Goal: Task Accomplishment & Management: Complete application form

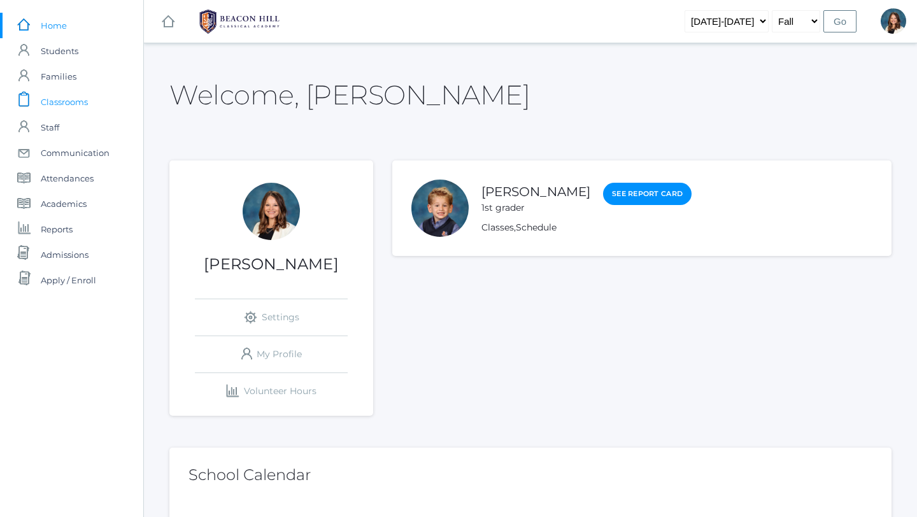
click at [82, 103] on span "Classrooms" at bounding box center [64, 101] width 47 height 25
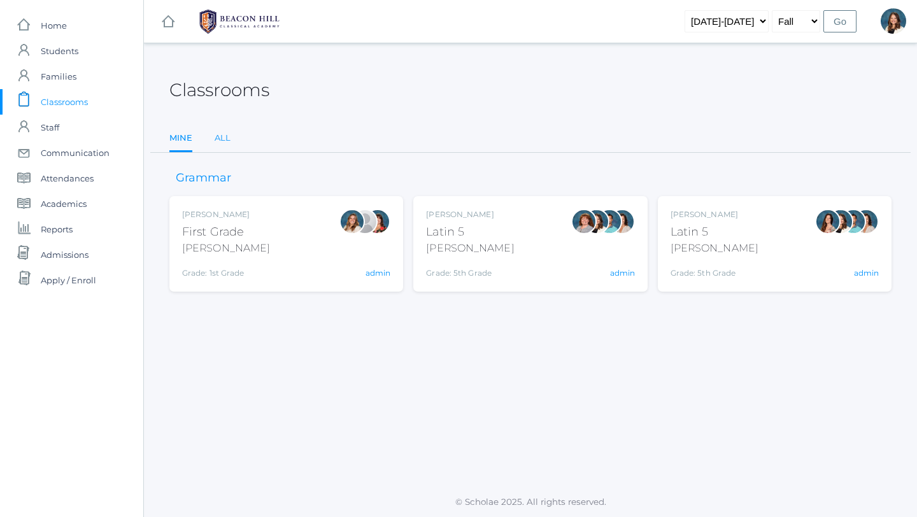
click at [229, 139] on link "All" at bounding box center [223, 137] width 16 height 25
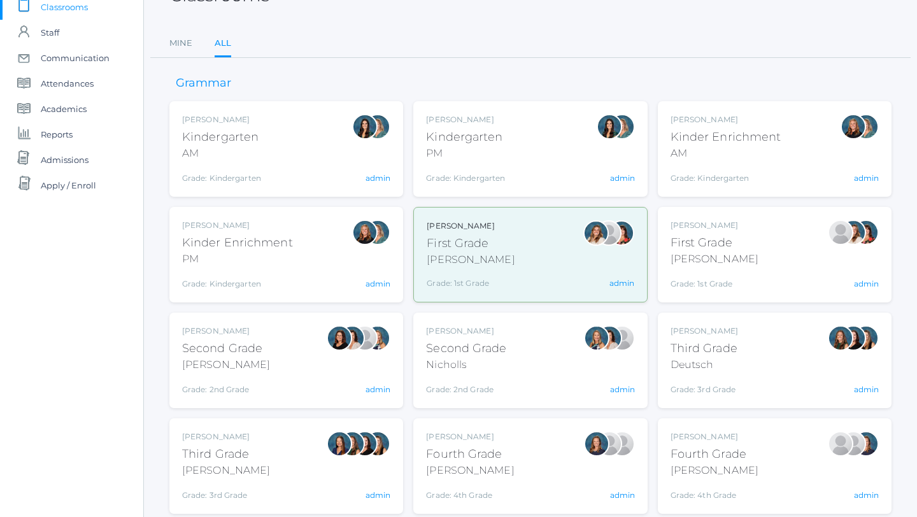
scroll to position [96, 0]
click at [768, 262] on div "Jaimie Watson First Grade Watson Grade: 1st Grade 01LA admin" at bounding box center [774, 254] width 208 height 70
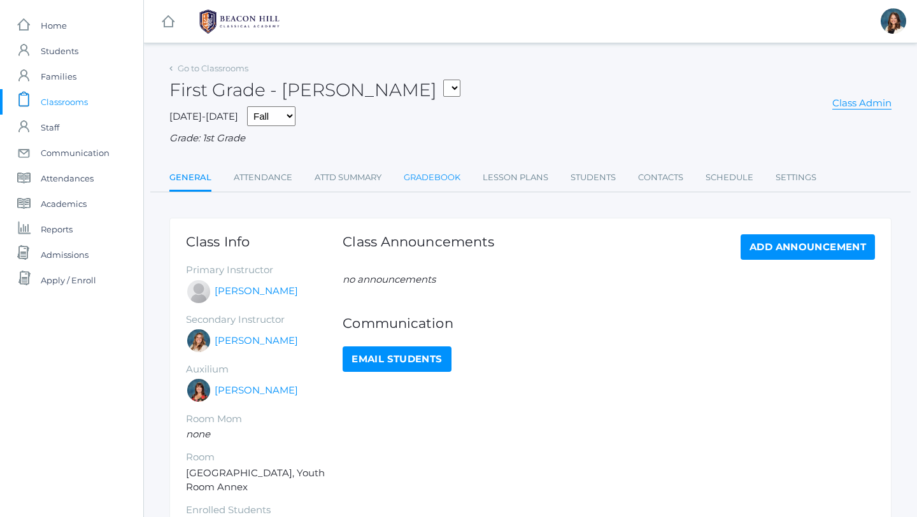
click at [447, 174] on link "Gradebook" at bounding box center [432, 177] width 57 height 25
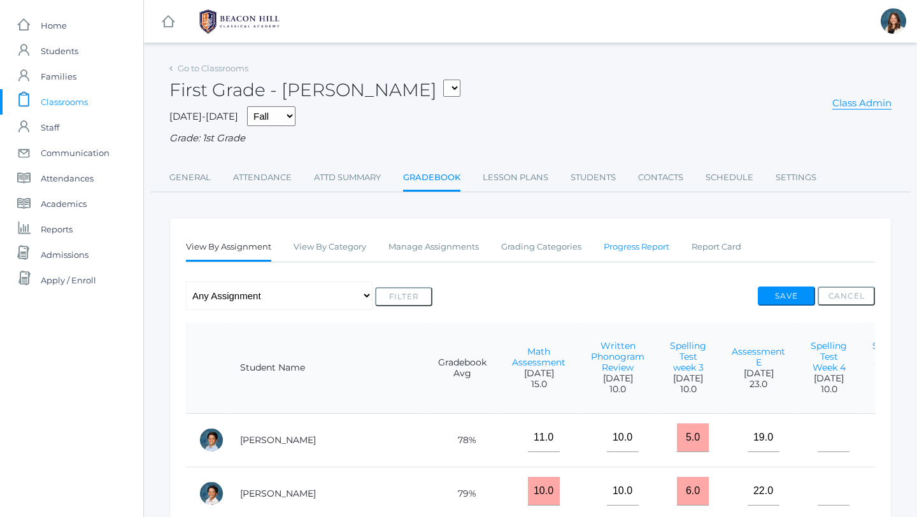
click at [648, 246] on link "Progress Report" at bounding box center [637, 246] width 66 height 25
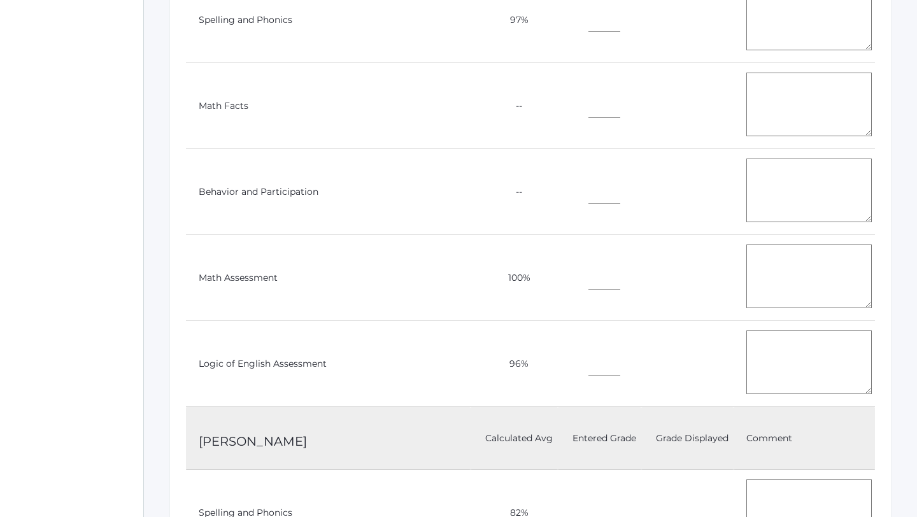
scroll to position [1887, 0]
click at [588, 269] on input"] "text" at bounding box center [604, 276] width 32 height 29
type input"] "M"
click at [588, 362] on input"] "text" at bounding box center [604, 362] width 32 height 29
type input"] "m"
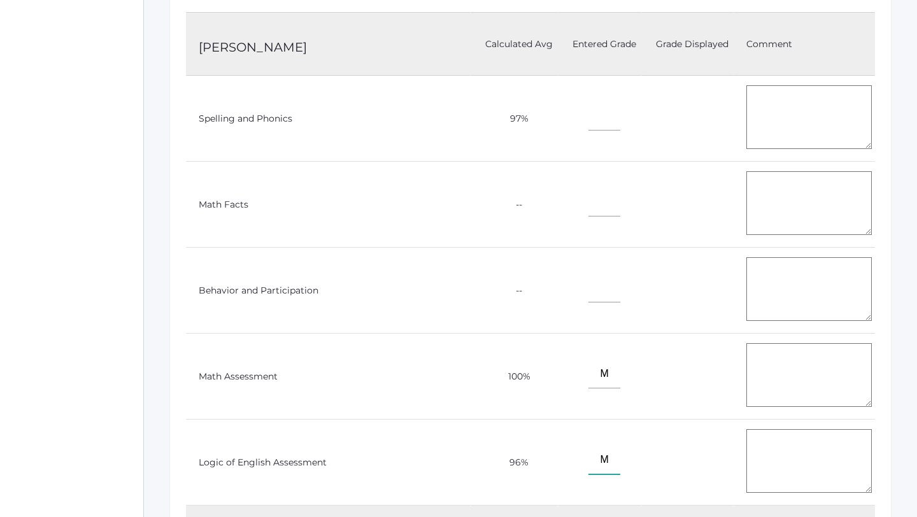
scroll to position [1789, 0]
type input"] "M"
click at [588, 108] on input"] "text" at bounding box center [604, 115] width 32 height 29
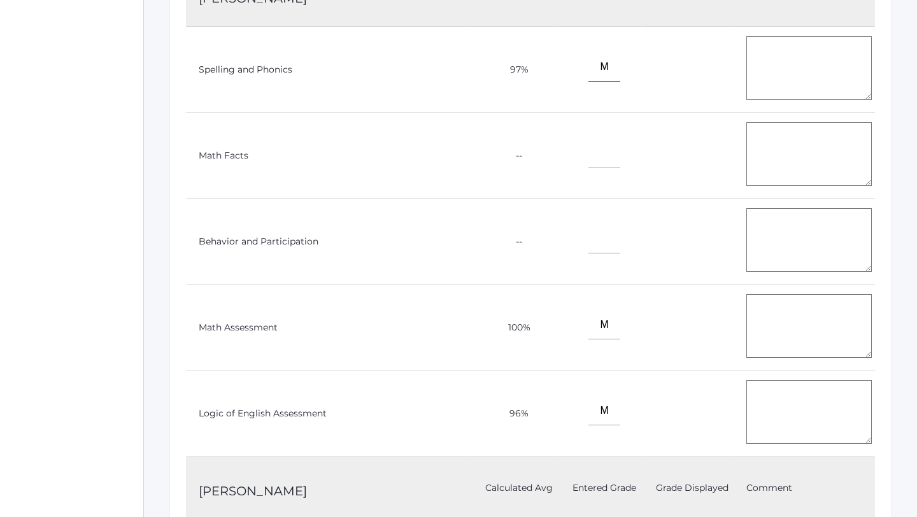
scroll to position [1839, 0]
type input"] "M"
click at [756, 64] on textarea at bounding box center [808, 67] width 125 height 64
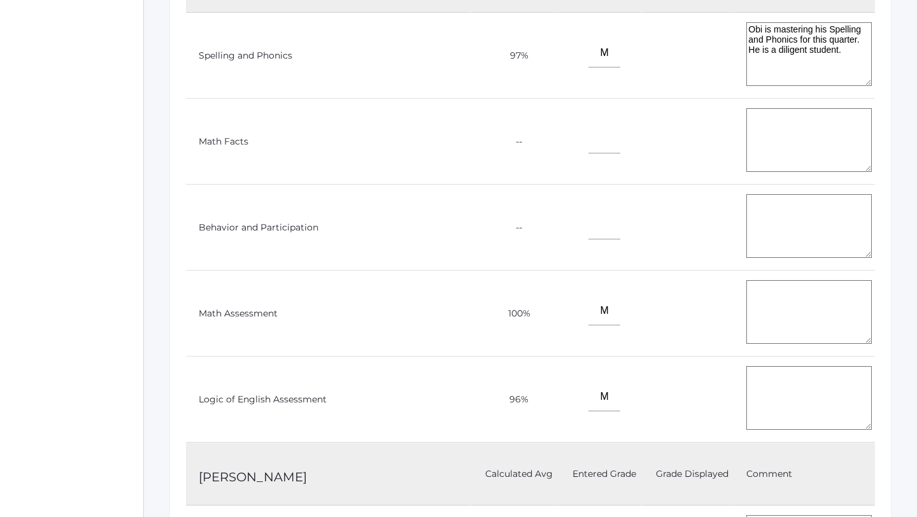
scroll to position [1854, 0]
type textarea "Obi is mastering his Spelling and Phonics for this quarter. He is a diligent st…"
click at [751, 290] on textarea at bounding box center [808, 310] width 125 height 64
click at [746, 280] on textarea "Obi has good" at bounding box center [808, 310] width 125 height 64
click at [787, 282] on textarea "Obi has good" at bounding box center [808, 310] width 125 height 64
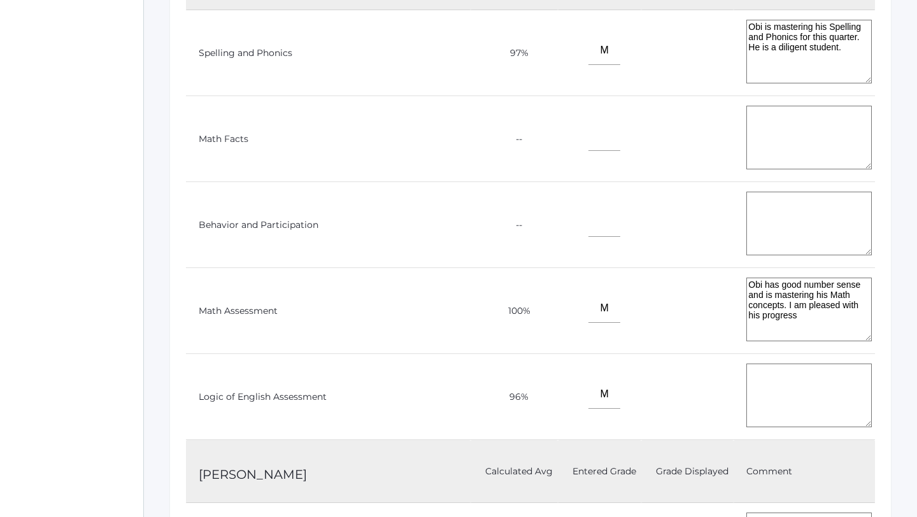
type textarea "Obi has good number sense and is mastering his Math concepts. I am pleased with…"
click at [757, 374] on textarea at bounding box center [808, 396] width 125 height 64
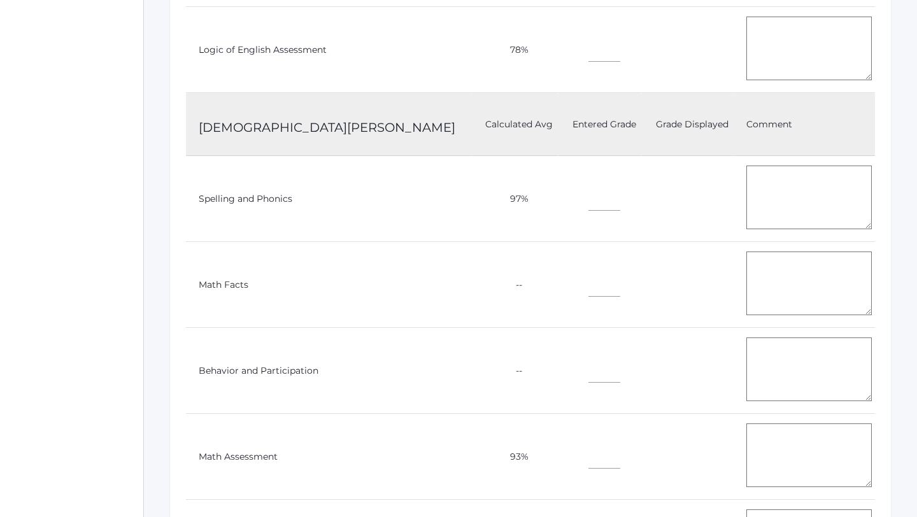
scroll to position [8258, 0]
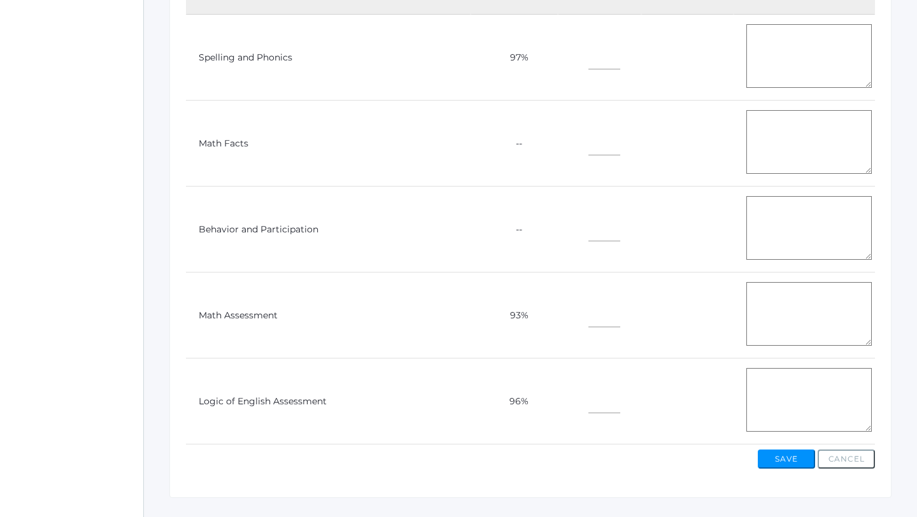
type textarea "Obi loves oral phonogram review. He is reading fluently in Foundations B. He gr…"
click at [794, 450] on button "Save" at bounding box center [786, 459] width 57 height 19
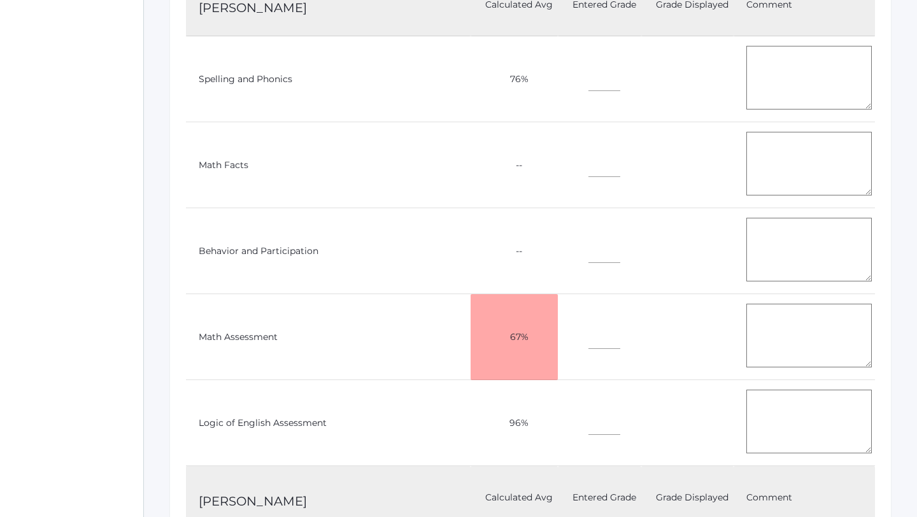
scroll to position [873, 0]
click at [746, 308] on textarea at bounding box center [808, 334] width 125 height 64
type textarea "Gray"
click at [588, 329] on input"] "text" at bounding box center [604, 333] width 32 height 29
type input"] "NP"
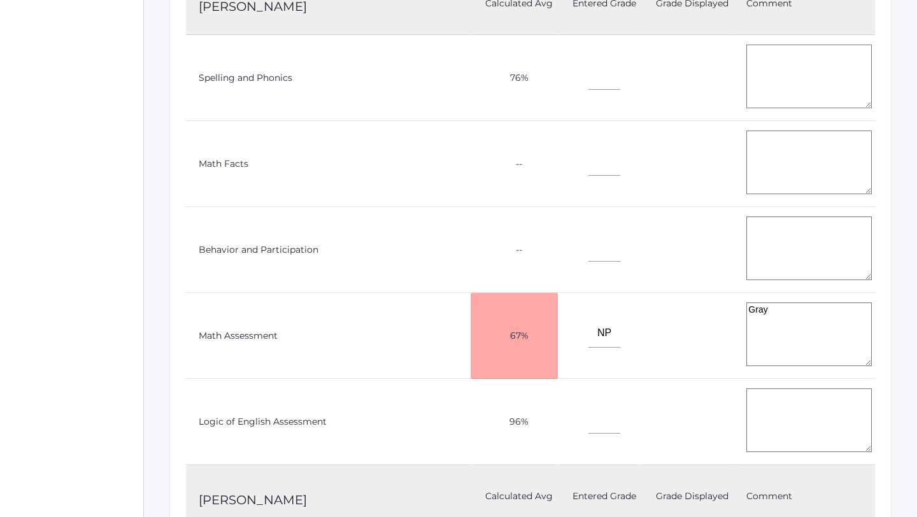
click at [756, 307] on textarea "Gray" at bounding box center [808, 334] width 125 height 64
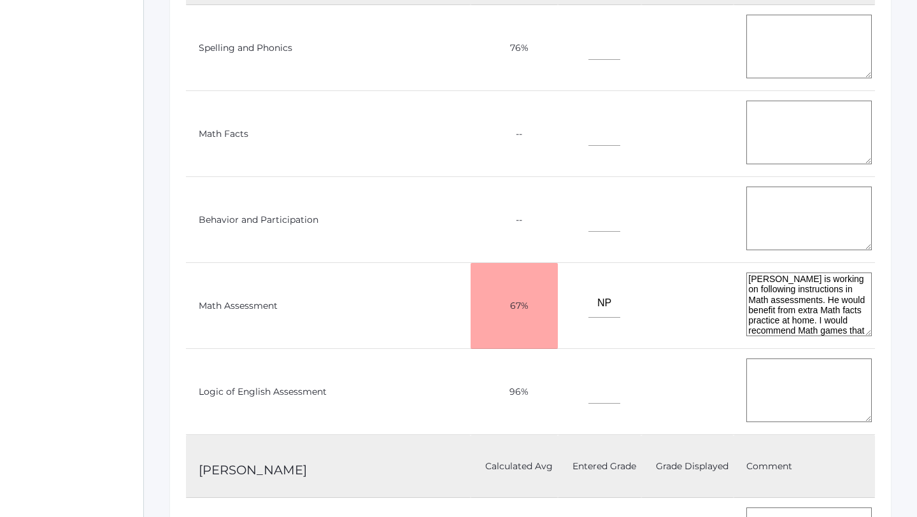
scroll to position [907, 0]
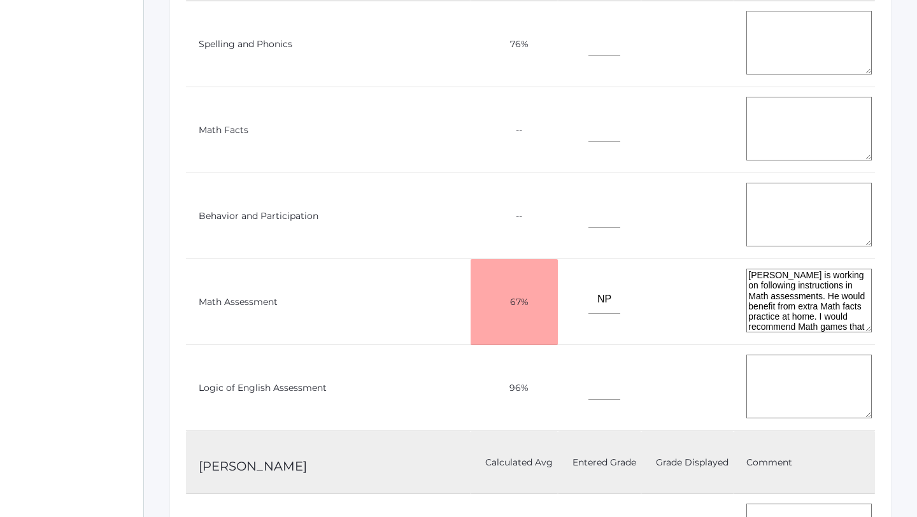
type textarea "Grayson is working on following instructions in Math assessments. He would bene…"
click at [588, 372] on input"] "text" at bounding box center [604, 385] width 32 height 29
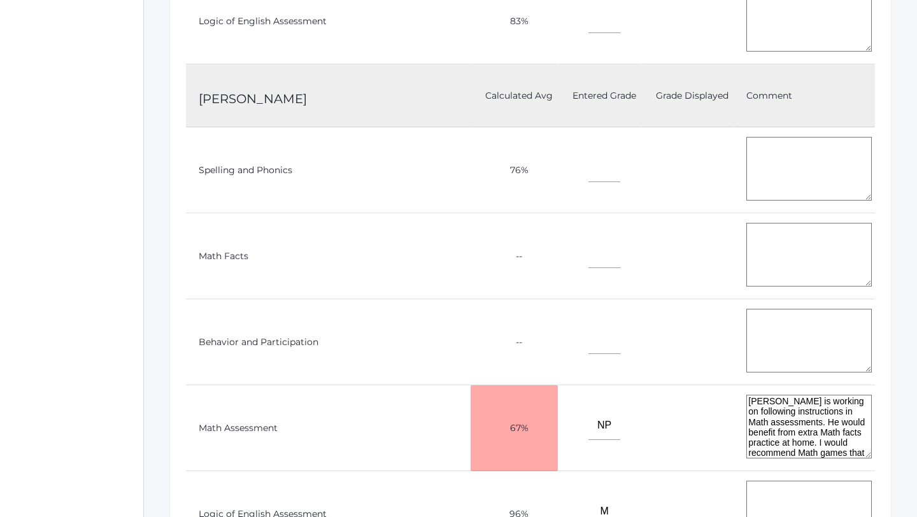
scroll to position [773, 0]
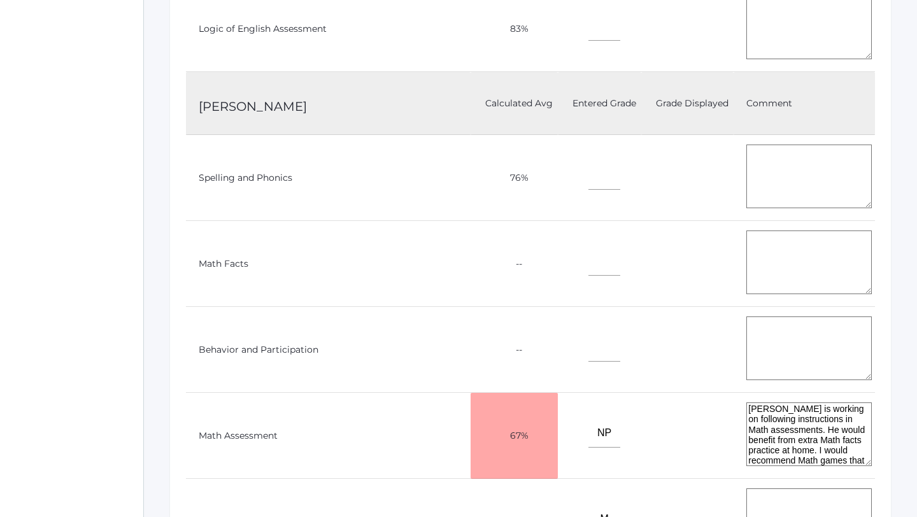
type input"] "M"
click at [588, 176] on input"] "text" at bounding box center [604, 175] width 32 height 29
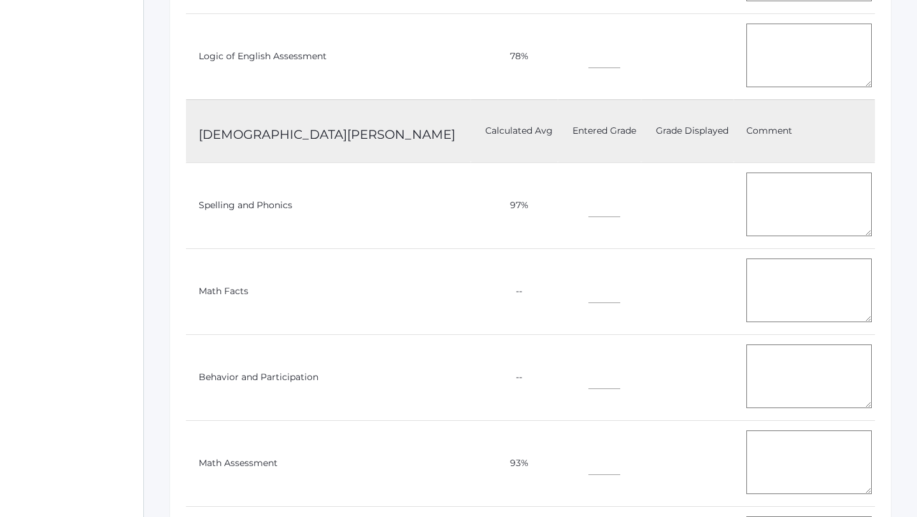
scroll to position [8288, 0]
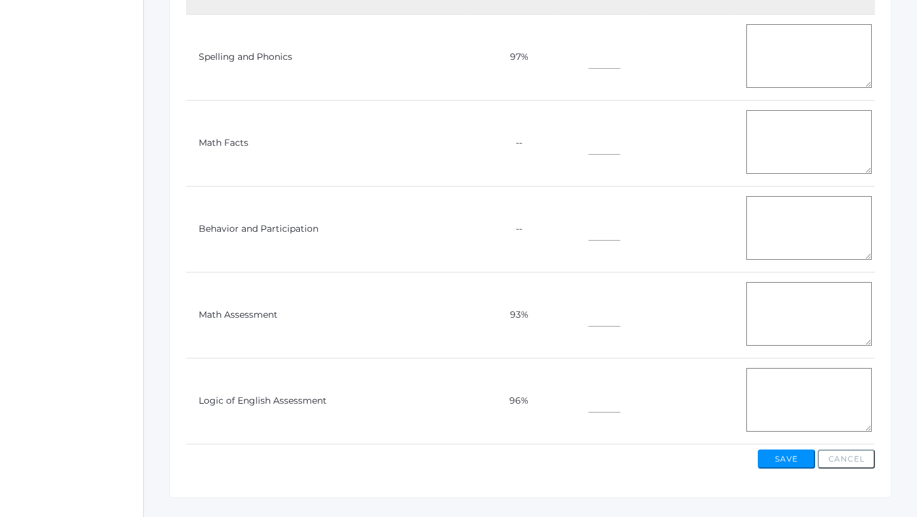
type input"] "GL"
click at [783, 450] on button "Save" at bounding box center [786, 459] width 57 height 19
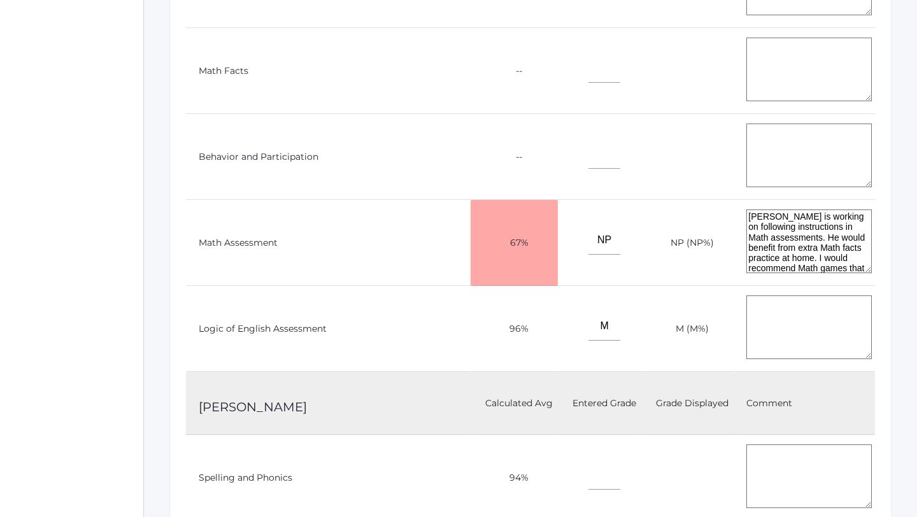
scroll to position [974, 0]
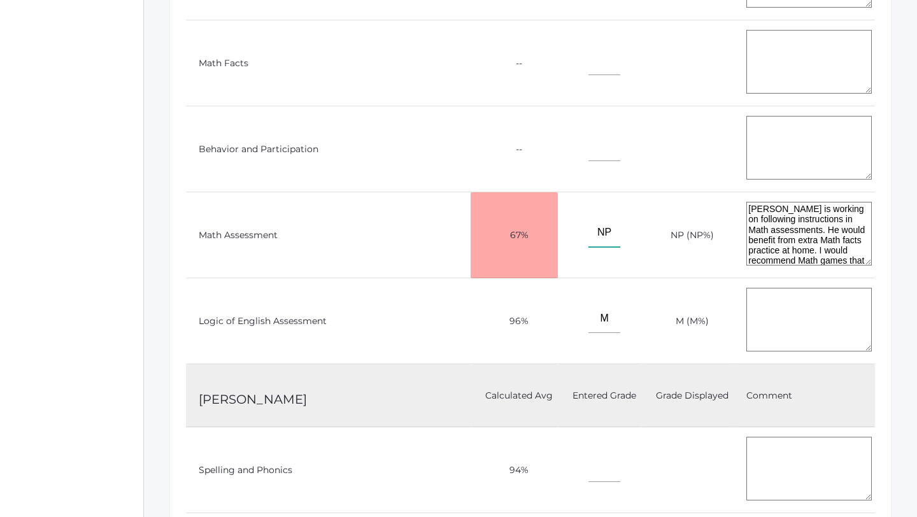
click at [588, 227] on input"] "NP" at bounding box center [604, 232] width 32 height 29
type input"] "NP 67"
click at [588, 321] on input"] "M" at bounding box center [604, 318] width 32 height 29
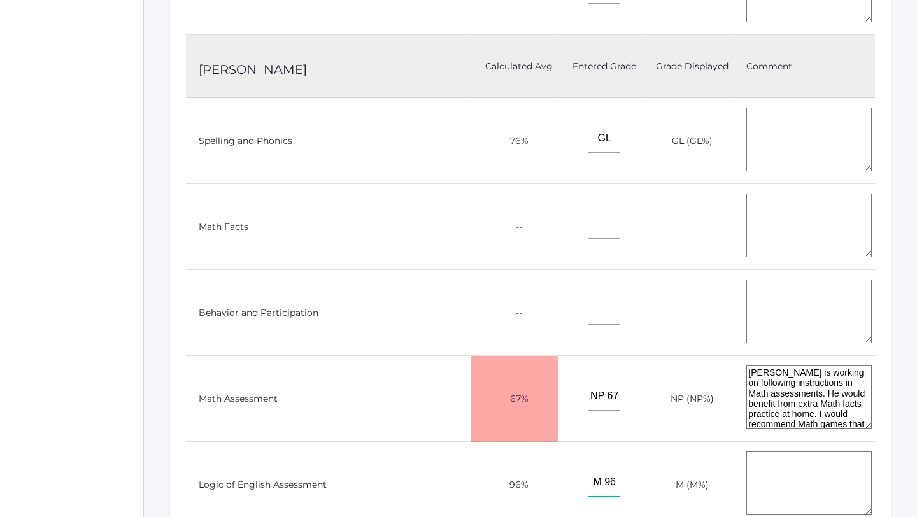
scroll to position [809, 0]
type input"] "M 96"
click at [588, 140] on input"] "GL" at bounding box center [604, 139] width 32 height 29
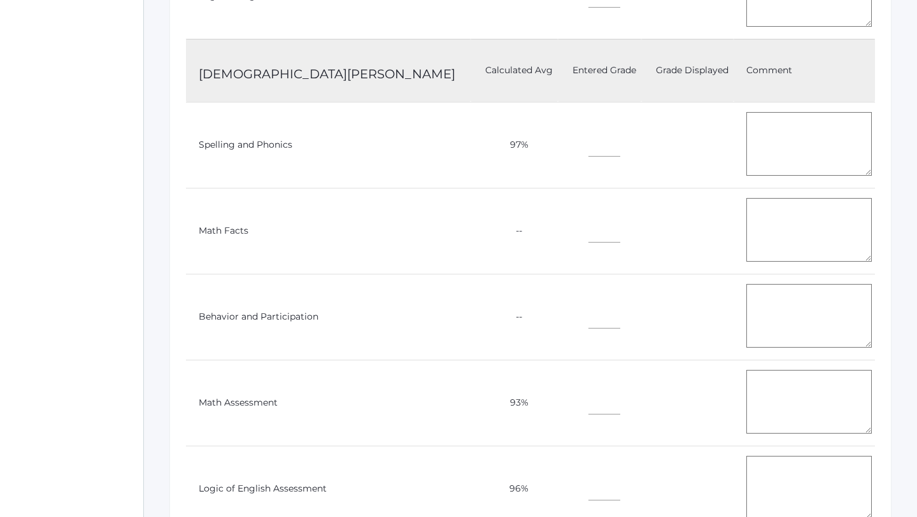
scroll to position [8288, 0]
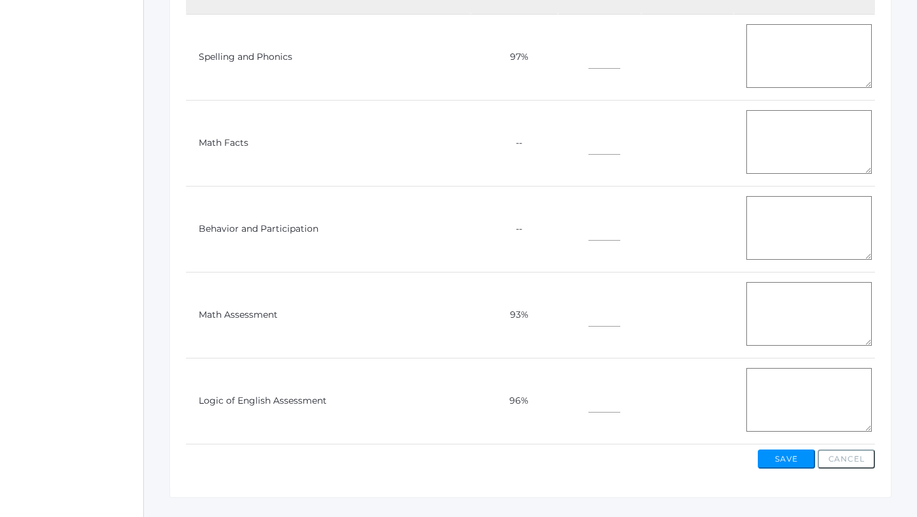
type input"] "GL 76"
click at [792, 450] on button "Save" at bounding box center [786, 459] width 57 height 19
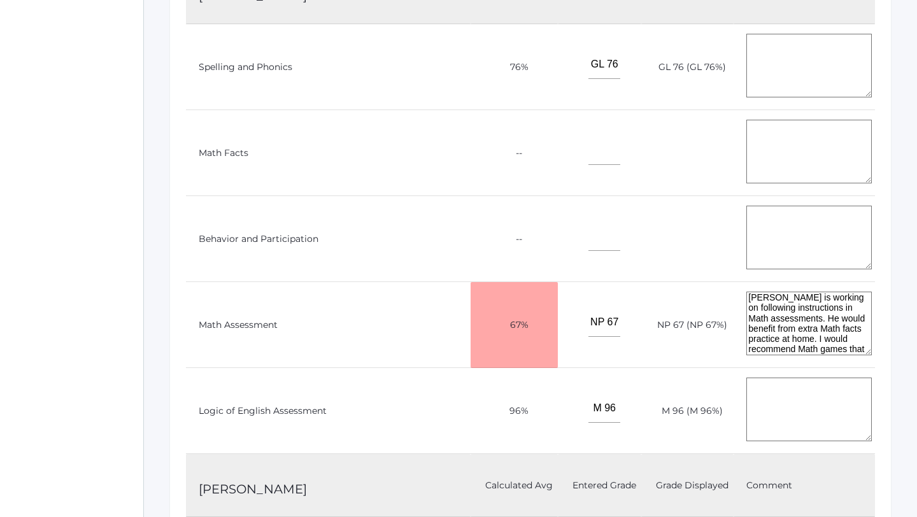
scroll to position [887, 0]
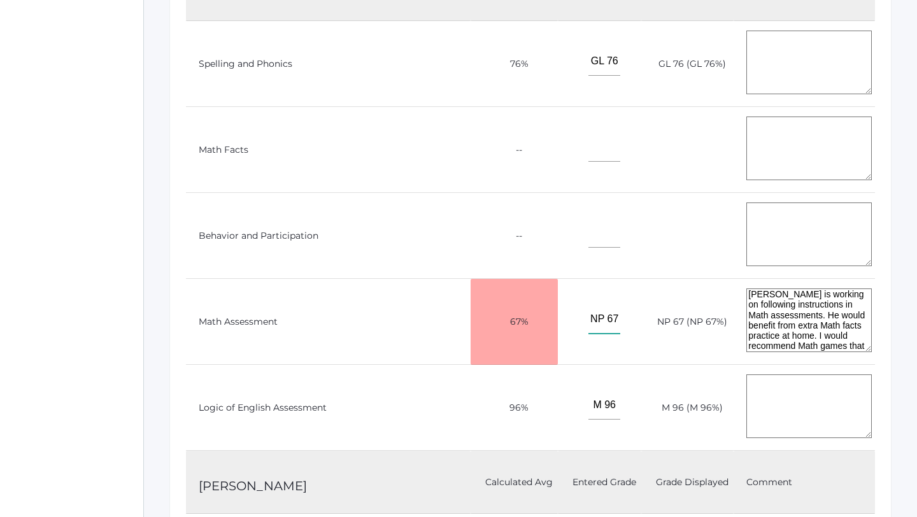
click at [588, 319] on input"] "NP 67" at bounding box center [604, 319] width 32 height 29
type input"] "67"
click at [588, 400] on input"] "M 96" at bounding box center [604, 405] width 32 height 29
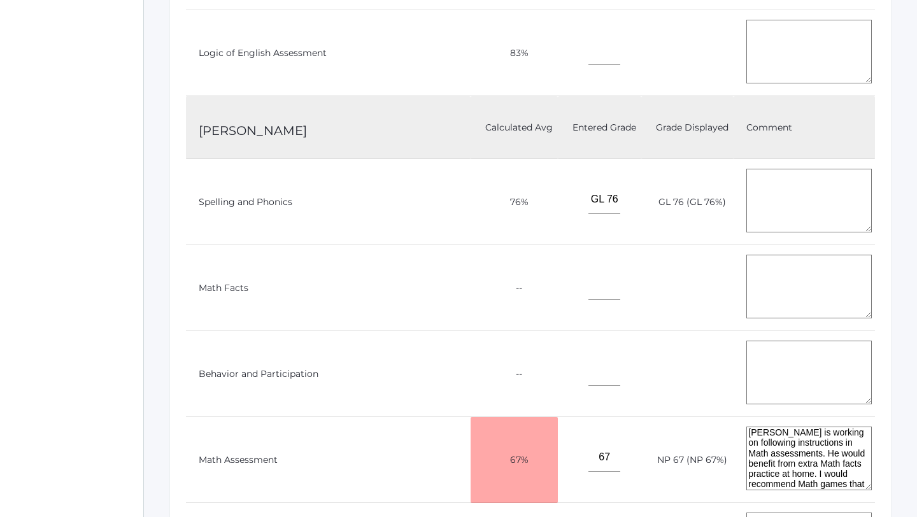
scroll to position [744, 0]
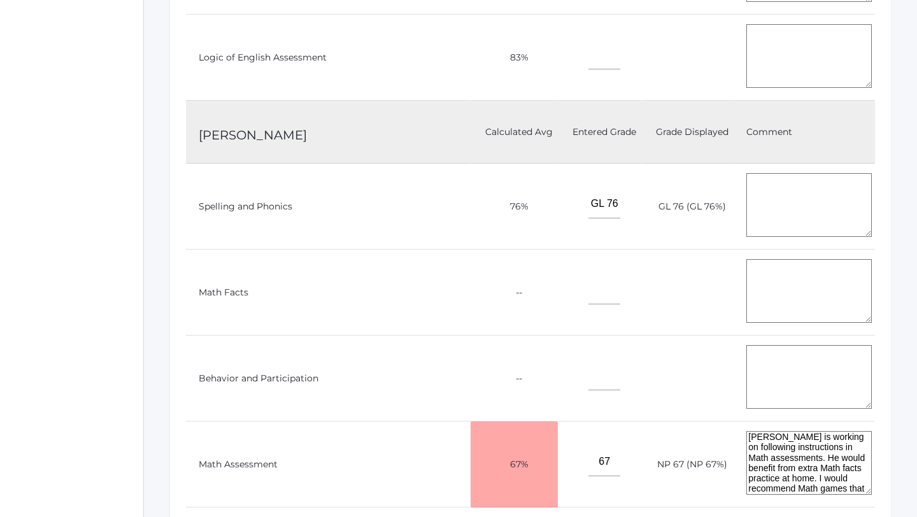
type input"] "96"
click at [588, 204] on input"] "GL 76" at bounding box center [604, 204] width 32 height 29
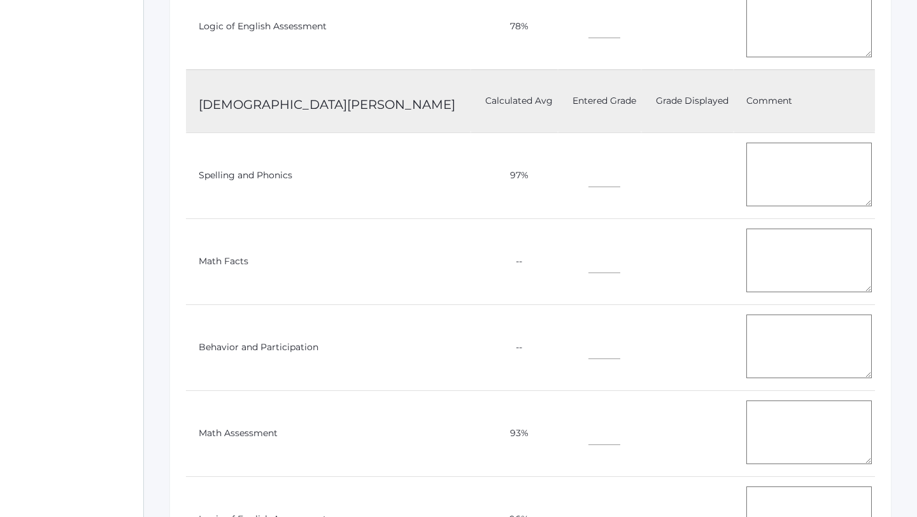
scroll to position [8288, 0]
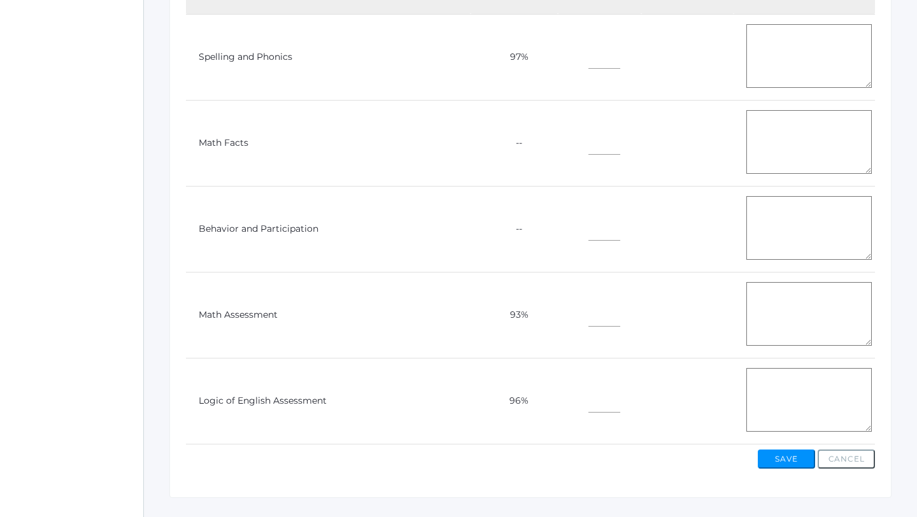
type input"] "76"
click at [792, 450] on button "Save" at bounding box center [786, 459] width 57 height 19
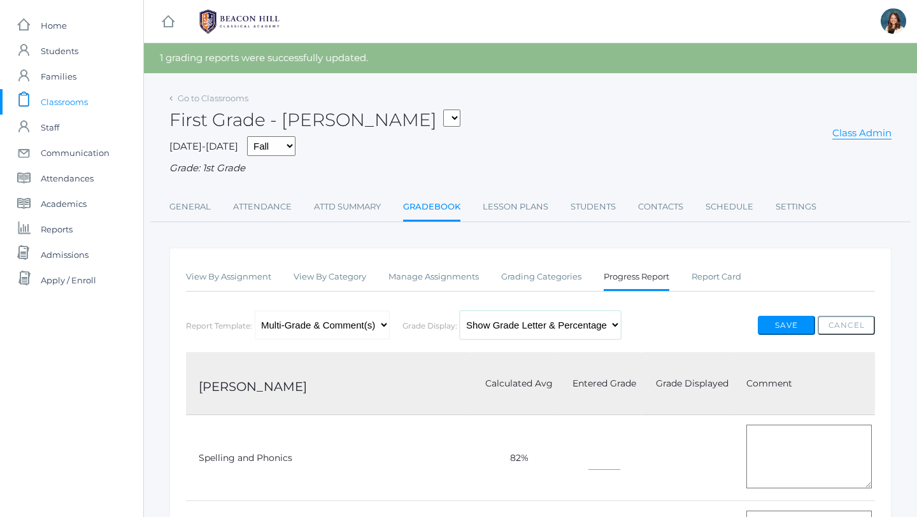
click at [618, 322] on select "Show Percentage Show Grade Letter Show Grade Letter & Percentage" at bounding box center [540, 325] width 161 height 29
select select "1"
click at [463, 311] on select "Show Percentage Show Grade Letter Show Grade Letter & Percentage" at bounding box center [540, 325] width 161 height 29
click at [783, 323] on button "Save" at bounding box center [786, 325] width 57 height 19
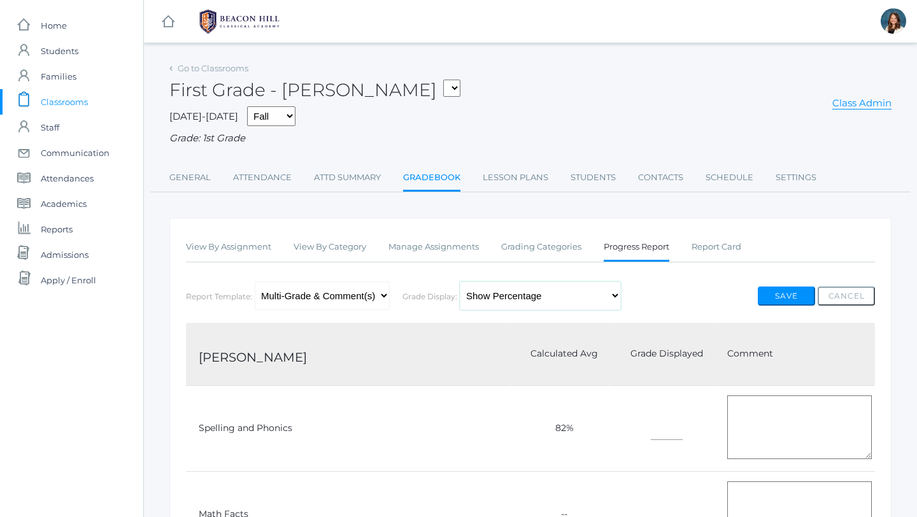
click at [621, 294] on select "Show Percentage Show Grade Letter Show Grade Letter & Percentage" at bounding box center [540, 295] width 161 height 29
select select "3"
click at [463, 281] on select "Show Percentage Show Grade Letter Show Grade Letter & Percentage" at bounding box center [540, 295] width 161 height 29
click at [784, 293] on button "Save" at bounding box center [786, 296] width 57 height 19
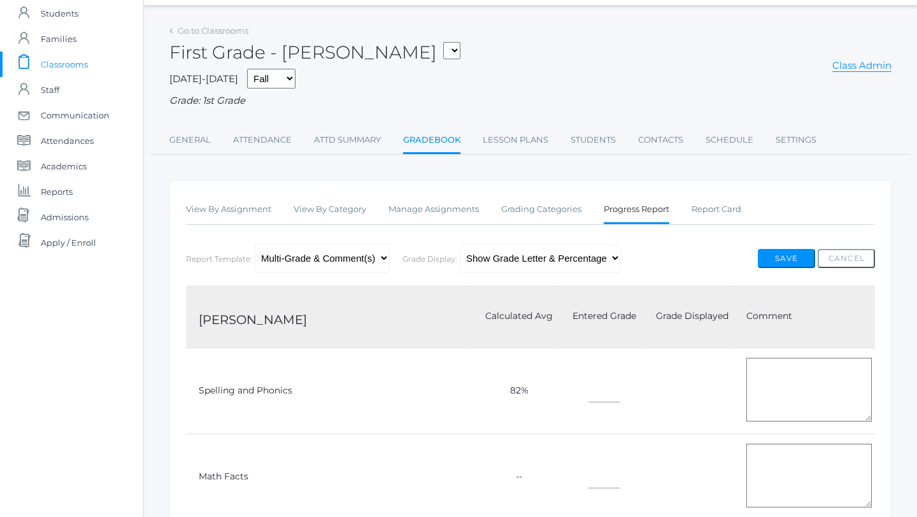
scroll to position [45, 0]
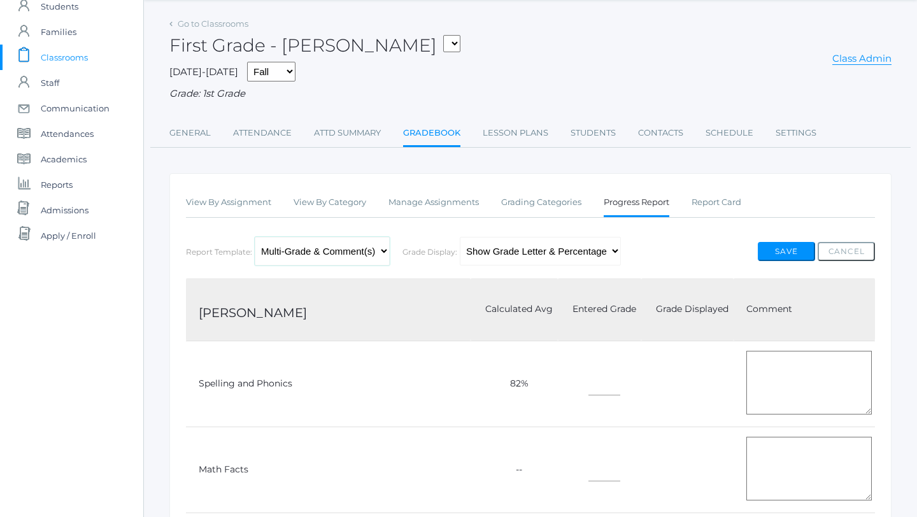
click at [386, 249] on select "Single Grade & Comment Multi-Grade & Comment(s)" at bounding box center [322, 251] width 135 height 29
click at [255, 237] on select "Single Grade & Comment Multi-Grade & Comment(s)" at bounding box center [322, 251] width 135 height 29
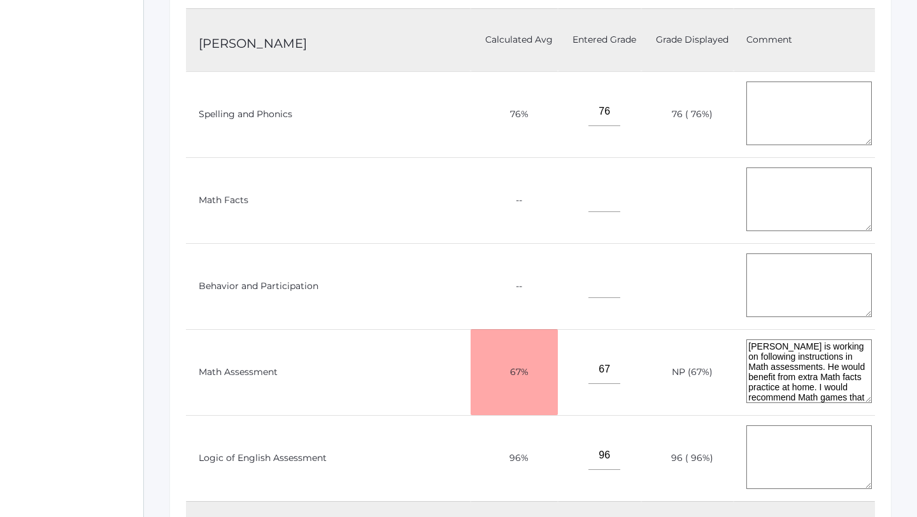
scroll to position [806, 0]
click at [588, 453] on input"] "96" at bounding box center [604, 456] width 32 height 29
type input"] "M 96"
click at [588, 365] on input"] "67" at bounding box center [604, 370] width 32 height 29
type input"] "NP 67"
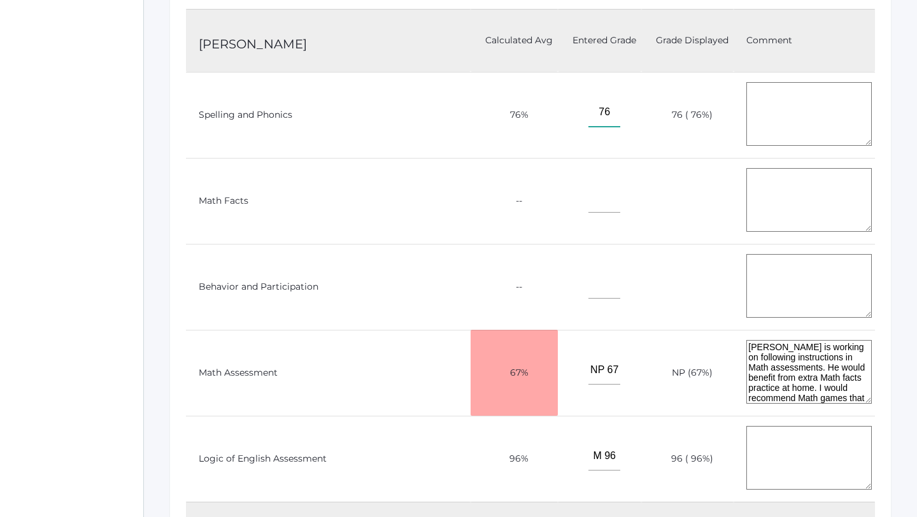
click at [588, 112] on input"] "76" at bounding box center [604, 112] width 32 height 29
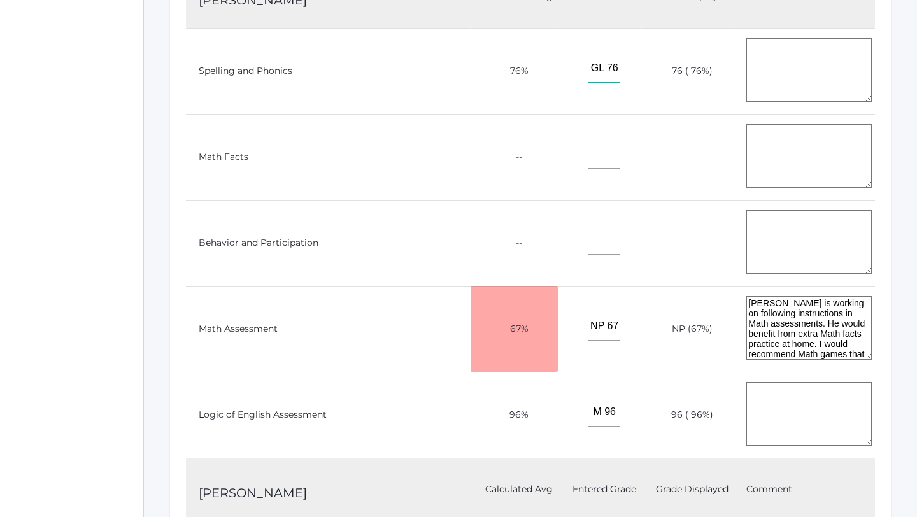
scroll to position [858, 0]
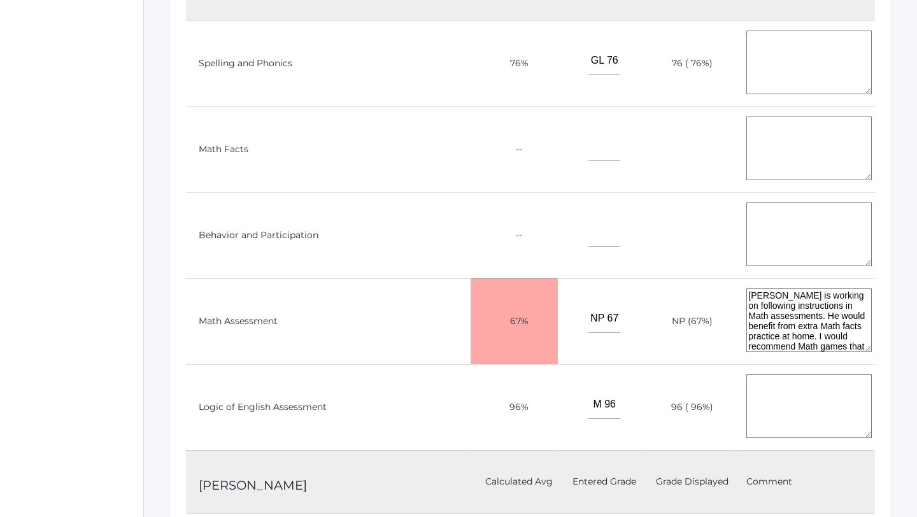
click at [567, 59] on td "GL 76" at bounding box center [599, 63] width 83 height 86
click at [588, 55] on input"] "GL 76" at bounding box center [604, 60] width 32 height 29
type input"] "GL"
click at [588, 315] on input"] "NP 67" at bounding box center [604, 318] width 32 height 29
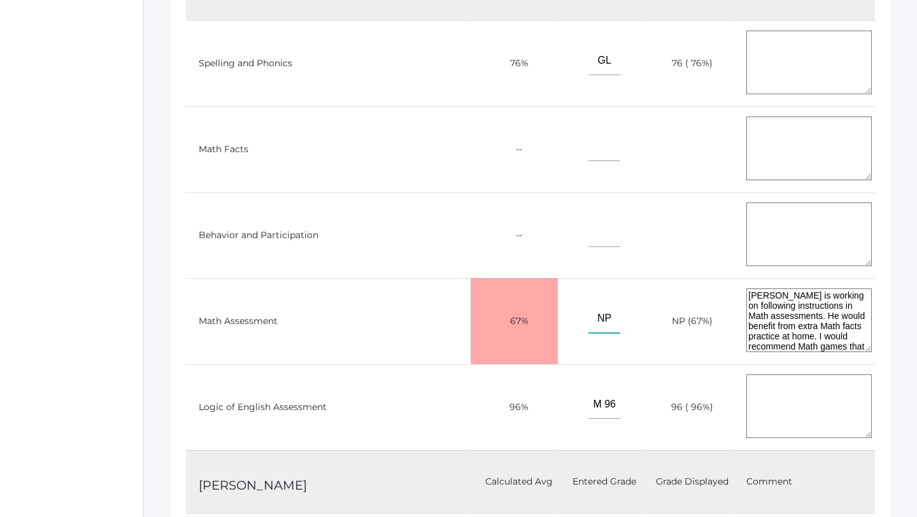
type input"] "NP"
click at [588, 397] on input"] "M 96" at bounding box center [604, 404] width 32 height 29
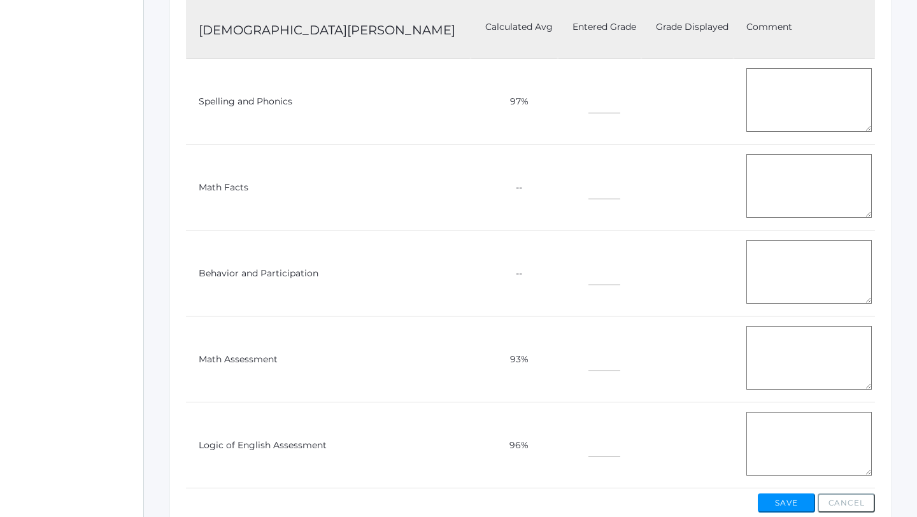
scroll to position [8258, 0]
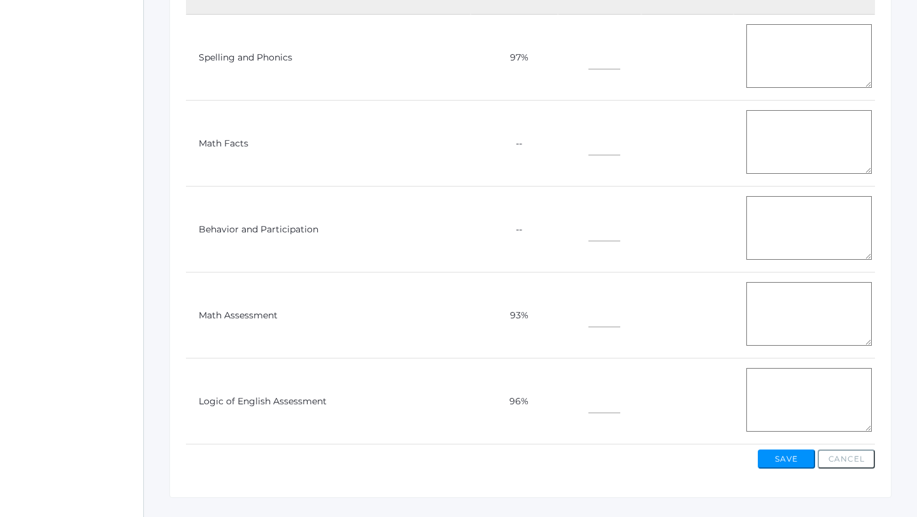
type input"] "M"
click at [783, 450] on button "Save" at bounding box center [786, 459] width 57 height 19
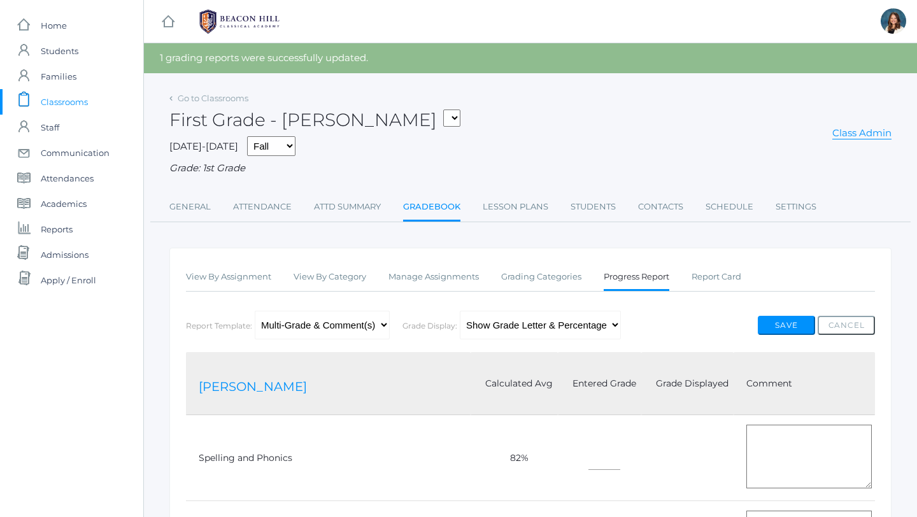
click at [269, 385] on link "[PERSON_NAME]" at bounding box center [253, 386] width 108 height 15
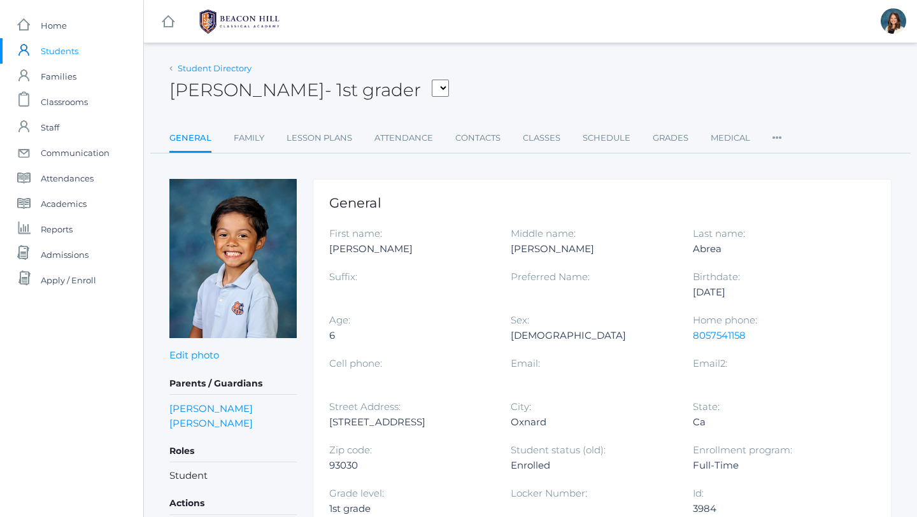
click at [186, 67] on link "Student Directory" at bounding box center [215, 68] width 74 height 10
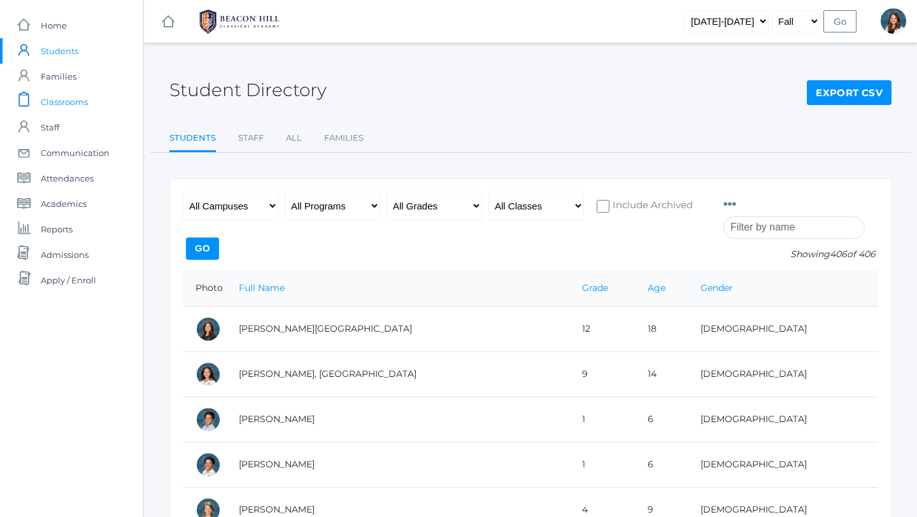
click at [80, 103] on span "Classrooms" at bounding box center [64, 101] width 47 height 25
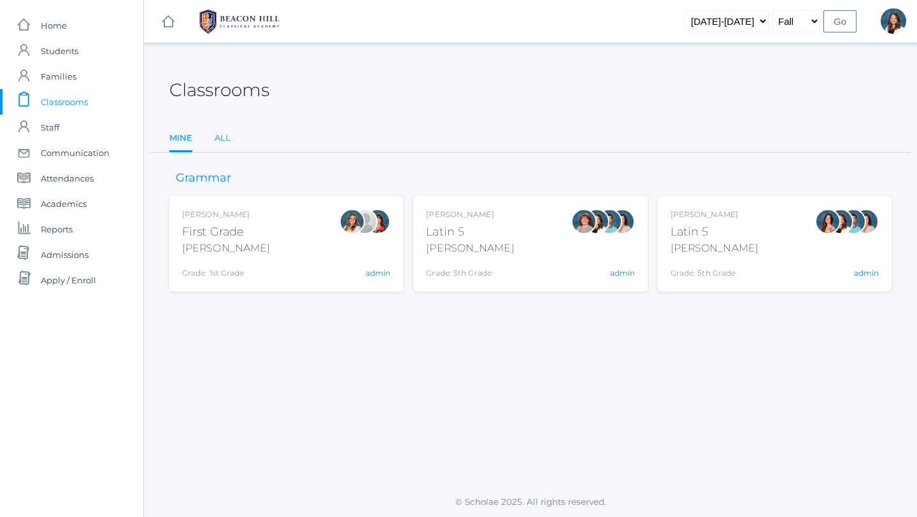
click at [223, 134] on link "All" at bounding box center [223, 137] width 16 height 25
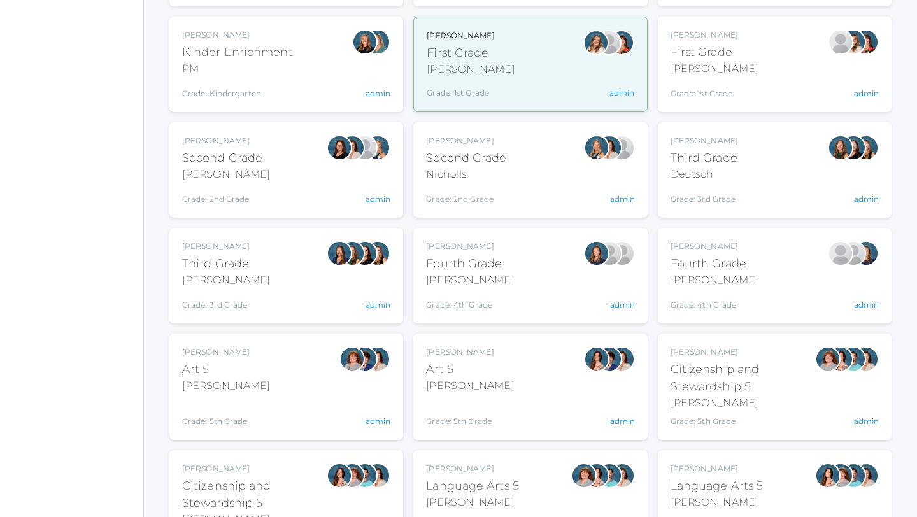
scroll to position [289, 0]
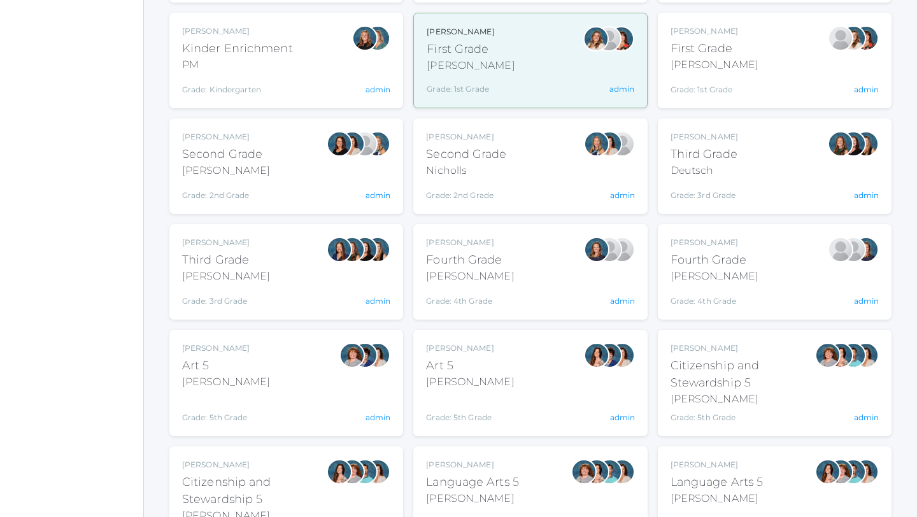
click at [732, 78] on div "Grade: 1st Grade" at bounding box center [714, 87] width 88 height 18
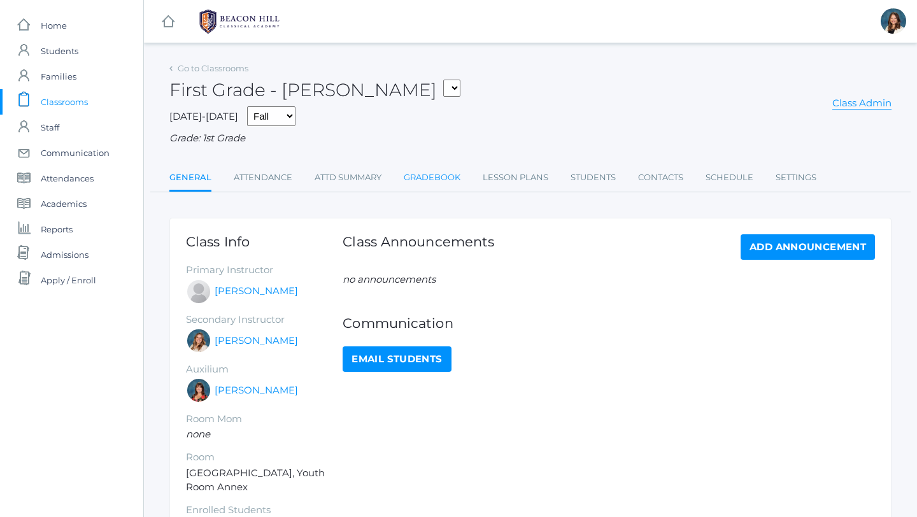
click at [439, 176] on link "Gradebook" at bounding box center [432, 177] width 57 height 25
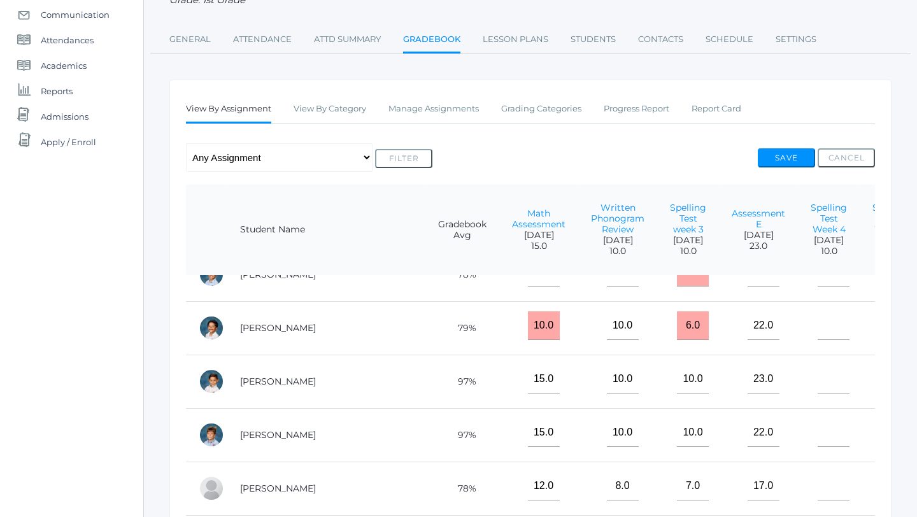
scroll to position [25, 0]
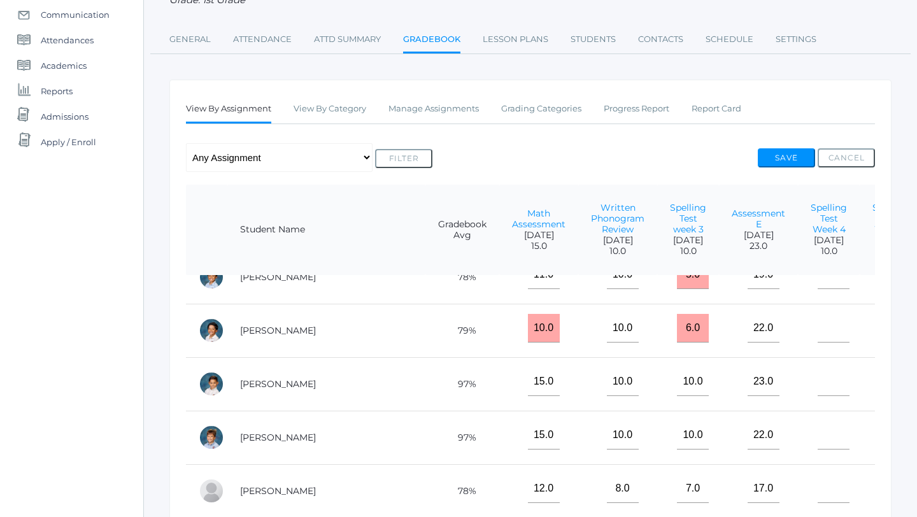
click at [303, 337] on td "[PERSON_NAME]" at bounding box center [326, 330] width 198 height 53
click at [297, 328] on link "[PERSON_NAME]" at bounding box center [278, 330] width 76 height 11
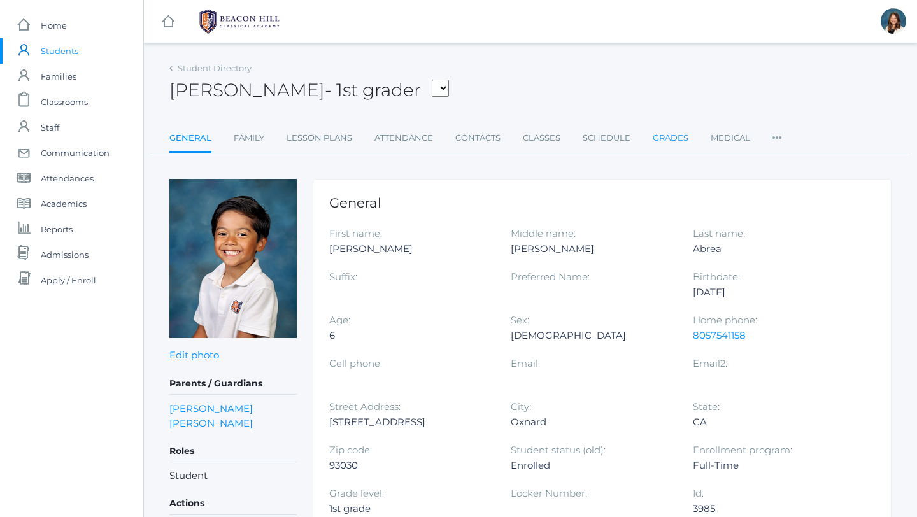
click at [670, 135] on link "Grades" at bounding box center [671, 137] width 36 height 25
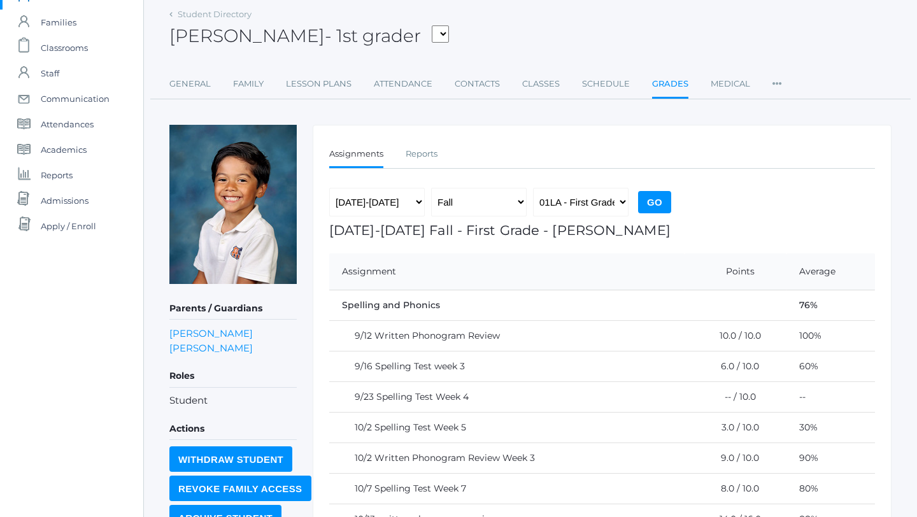
scroll to position [55, 0]
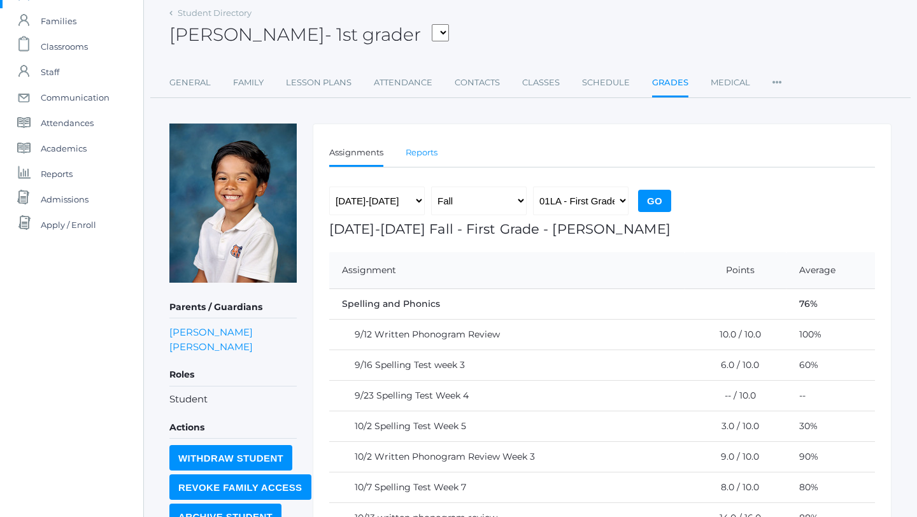
click at [423, 149] on link "Reports" at bounding box center [422, 152] width 32 height 25
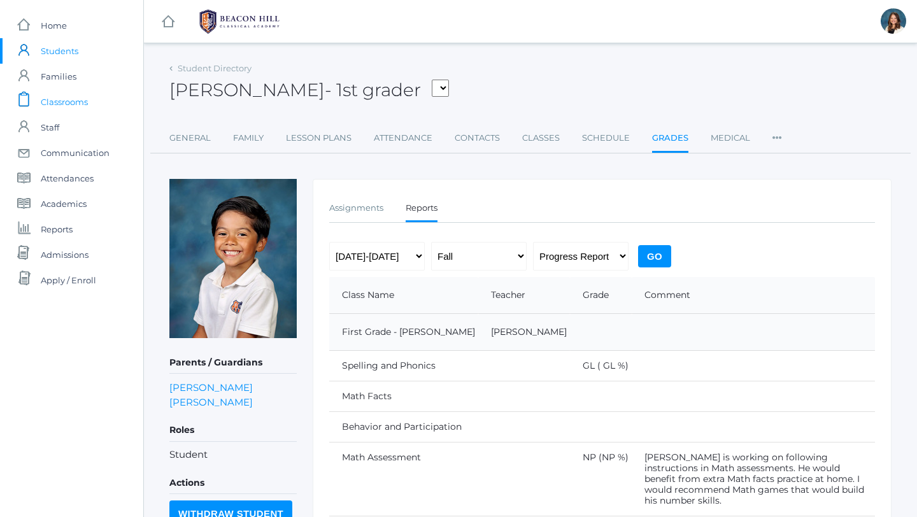
click at [78, 102] on span "Classrooms" at bounding box center [64, 101] width 47 height 25
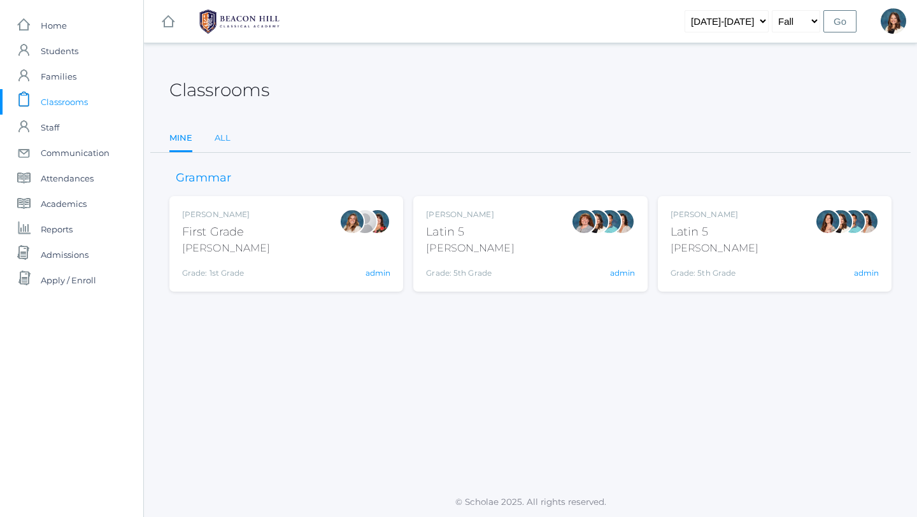
click at [230, 137] on link "All" at bounding box center [223, 137] width 16 height 25
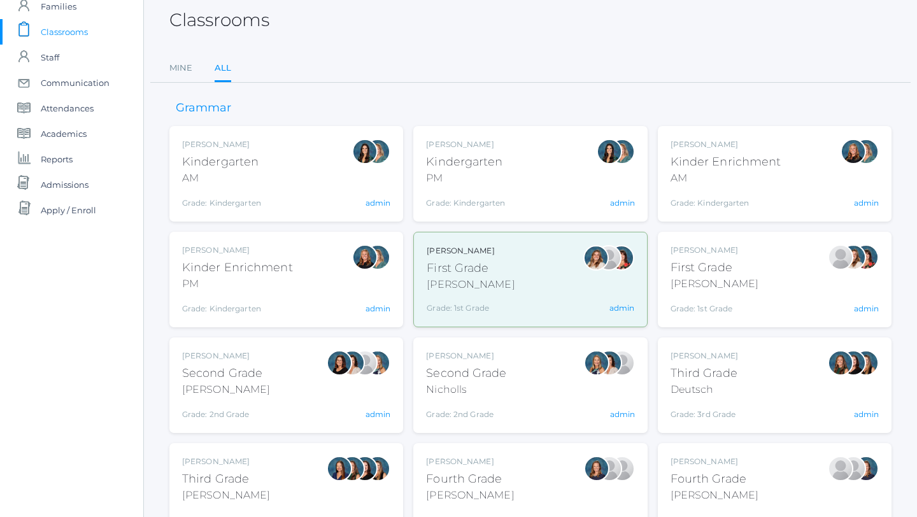
scroll to position [71, 0]
click at [716, 276] on div "Watson" at bounding box center [714, 283] width 88 height 15
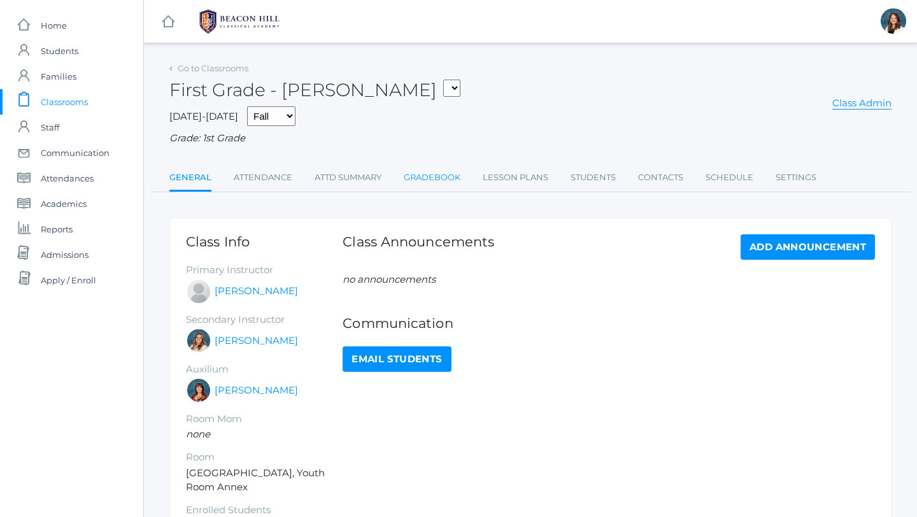
click at [445, 176] on link "Gradebook" at bounding box center [432, 177] width 57 height 25
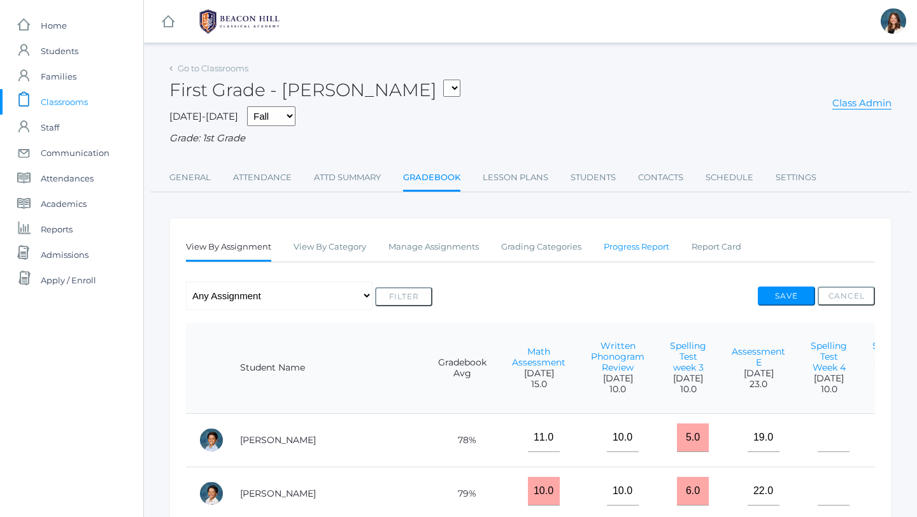
click at [632, 246] on link "Progress Report" at bounding box center [637, 246] width 66 height 25
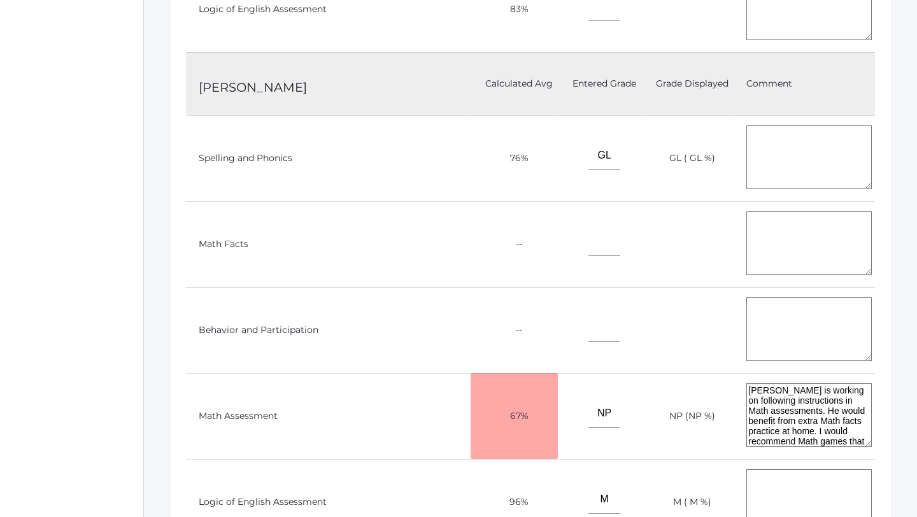
scroll to position [765, 0]
click at [588, 150] on input"] "GL" at bounding box center [604, 153] width 32 height 29
type input"] "G"
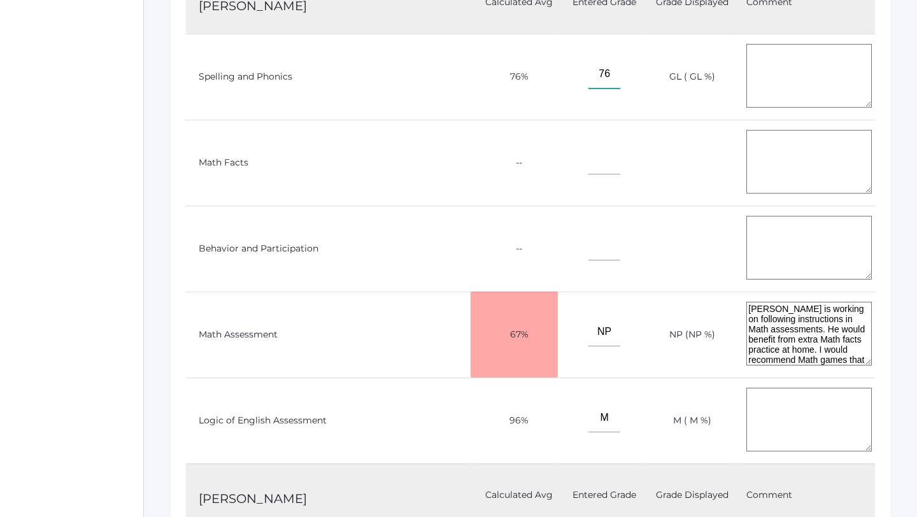
scroll to position [846, 0]
type input"] "76"
click at [588, 327] on input"] "NP" at bounding box center [604, 330] width 32 height 29
type input"] "N"
type input"] "67"
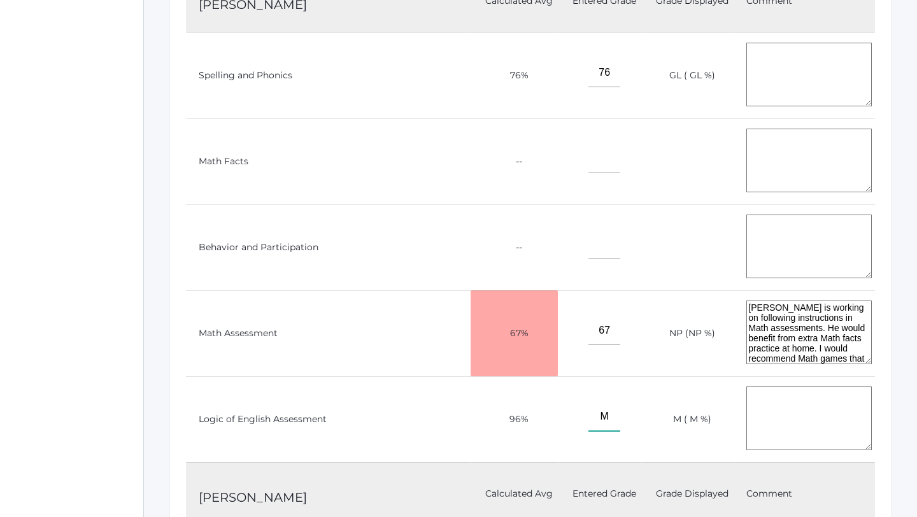
click at [588, 416] on input"] "M" at bounding box center [604, 416] width 32 height 29
type input"] "M"
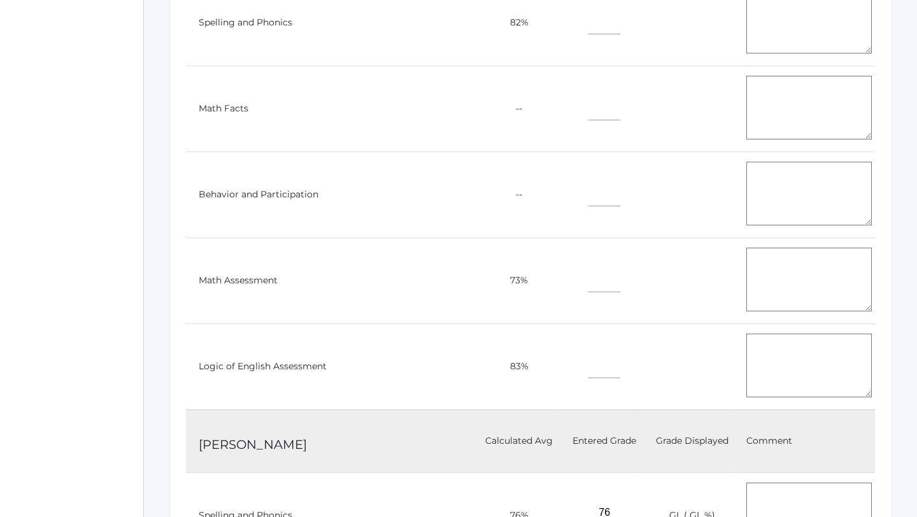
scroll to position [0, 0]
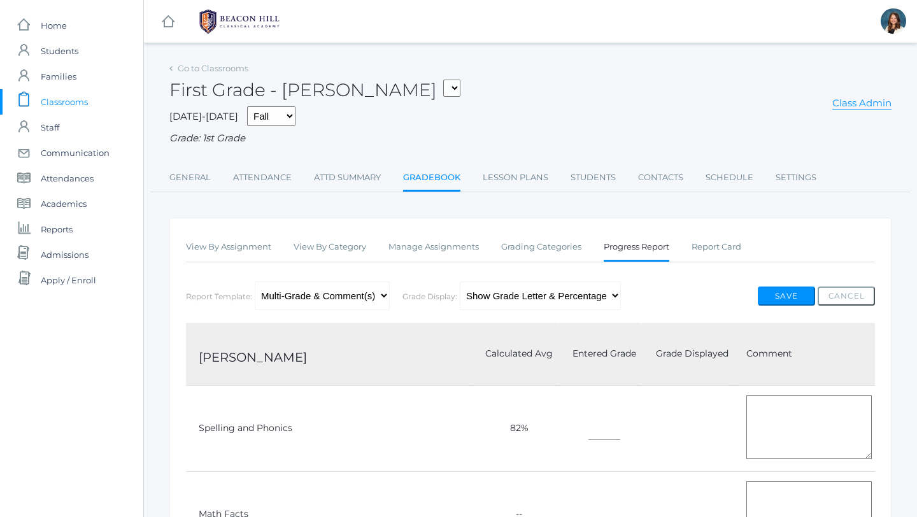
type input"] "96"
click at [786, 292] on button "Save" at bounding box center [786, 296] width 57 height 19
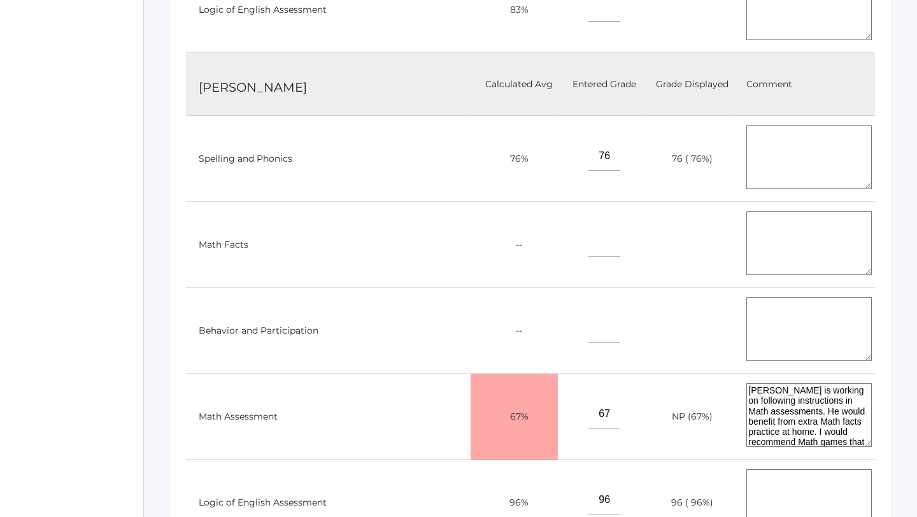
scroll to position [791, 0]
click at [234, 87] on link "[PERSON_NAME]" at bounding box center [253, 87] width 108 height 15
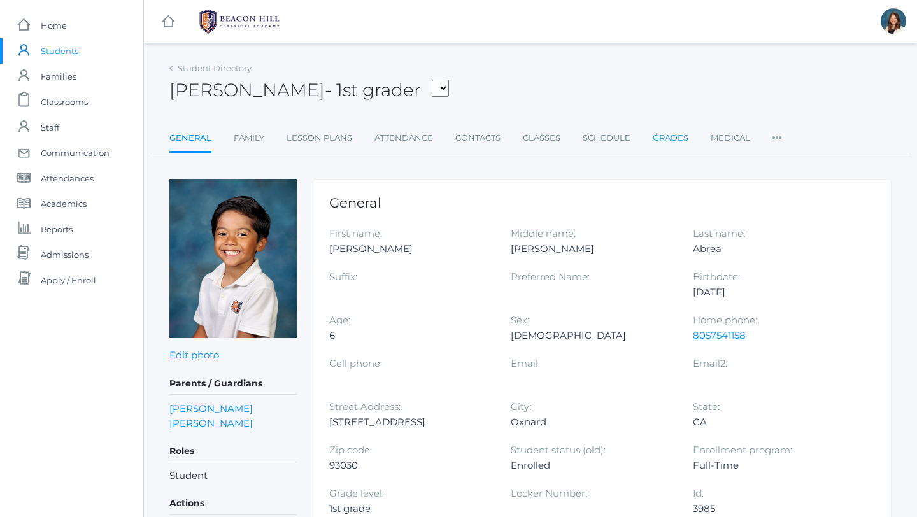
click at [670, 135] on link "Grades" at bounding box center [671, 137] width 36 height 25
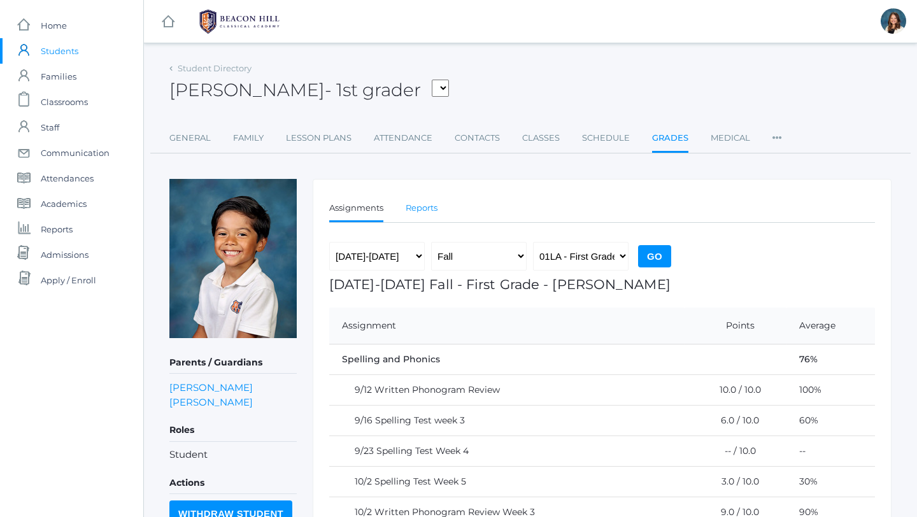
click at [425, 206] on link "Reports" at bounding box center [422, 207] width 32 height 25
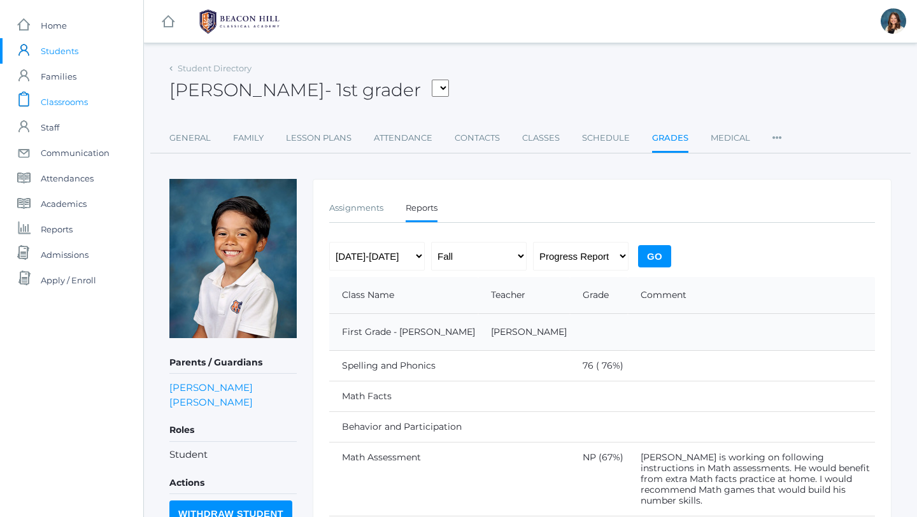
click at [92, 97] on link "icons/clipboard/plain Created with Sketch. Classrooms" at bounding box center [71, 101] width 143 height 25
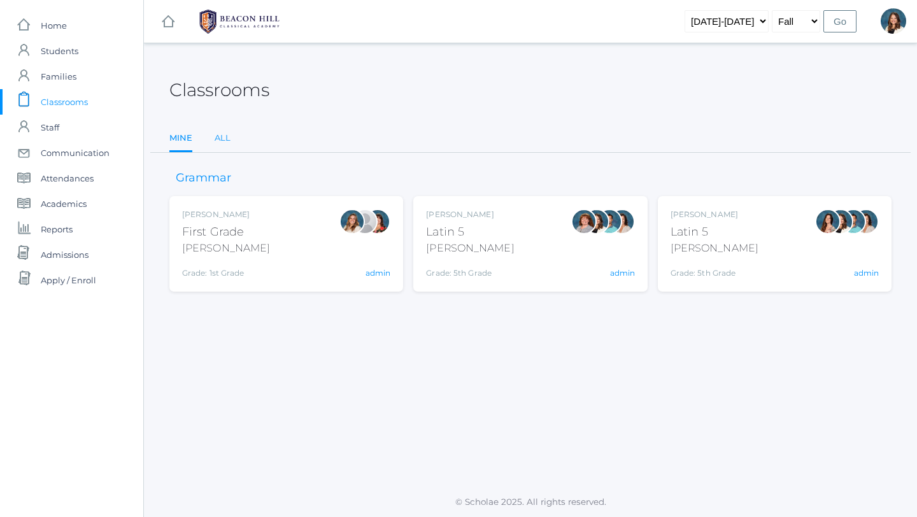
click at [223, 138] on link "All" at bounding box center [223, 137] width 16 height 25
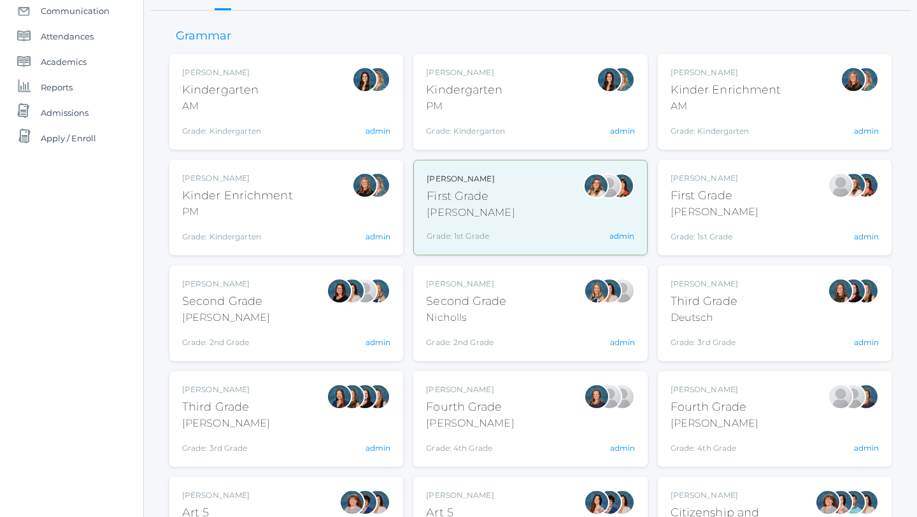
scroll to position [143, 0]
click at [728, 213] on div "Watson" at bounding box center [714, 211] width 88 height 15
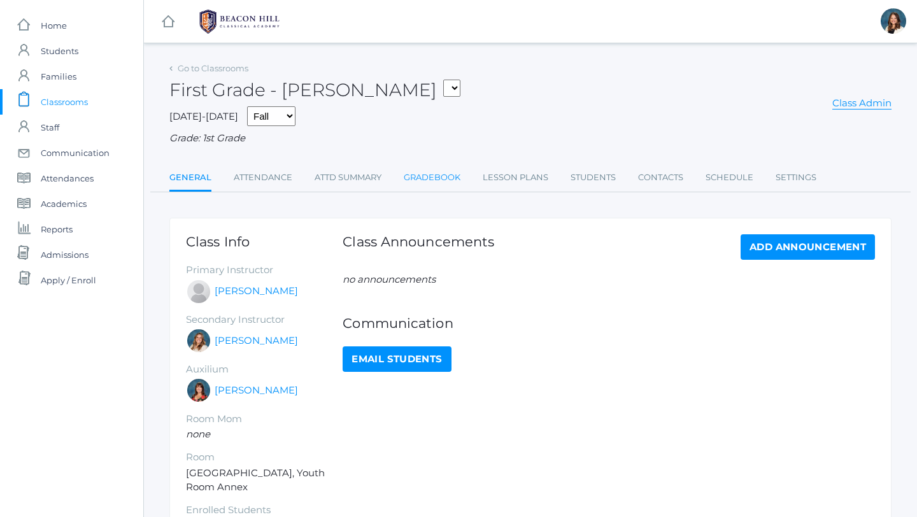
click at [422, 178] on link "Gradebook" at bounding box center [432, 177] width 57 height 25
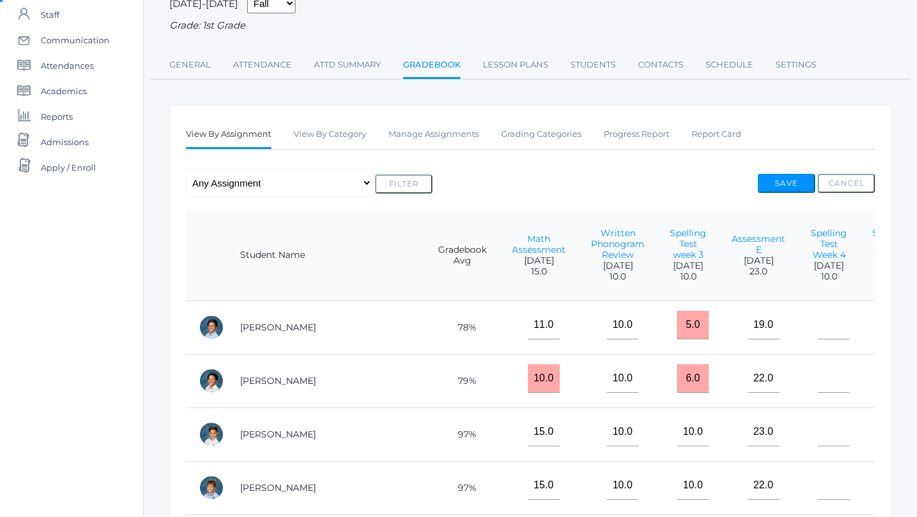
scroll to position [110, 0]
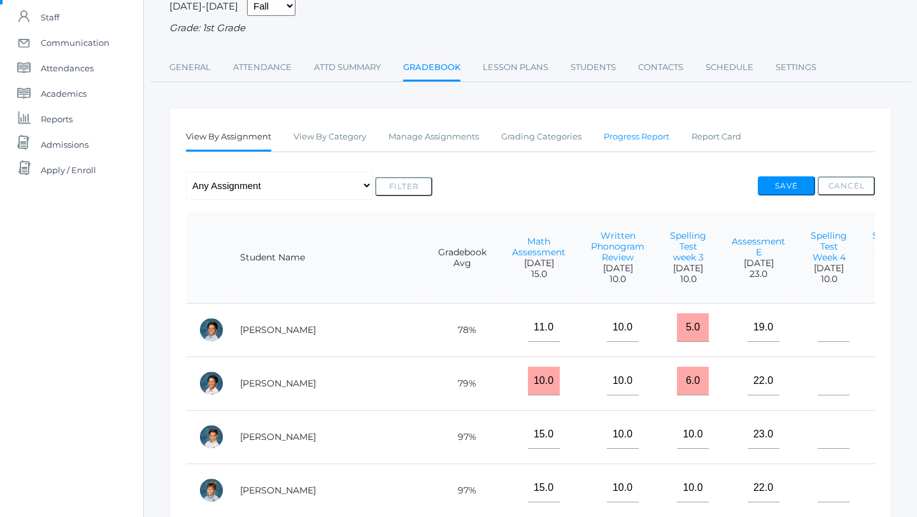
click at [630, 135] on link "Progress Report" at bounding box center [637, 136] width 66 height 25
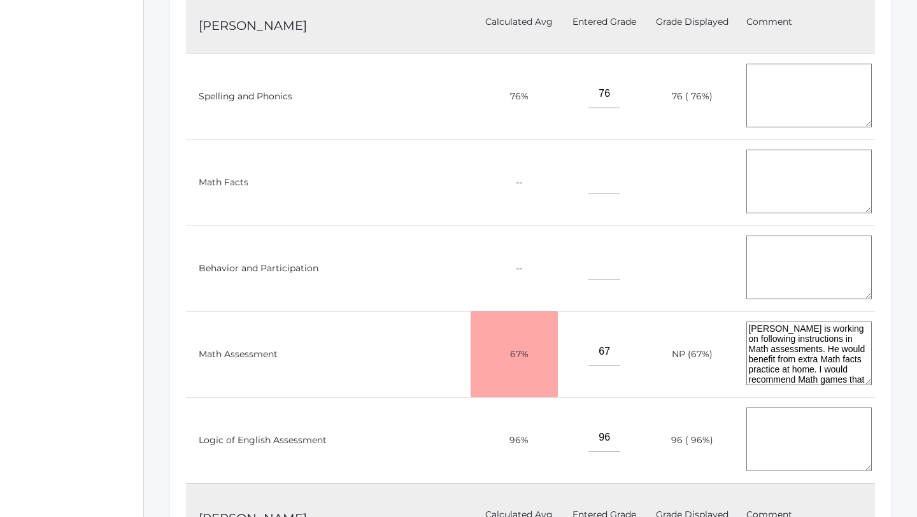
scroll to position [825, 0]
click at [588, 94] on input"] "76" at bounding box center [604, 93] width 32 height 29
type input"] "7"
type input"] "GL"
click at [588, 348] on input"] "67" at bounding box center [604, 351] width 32 height 29
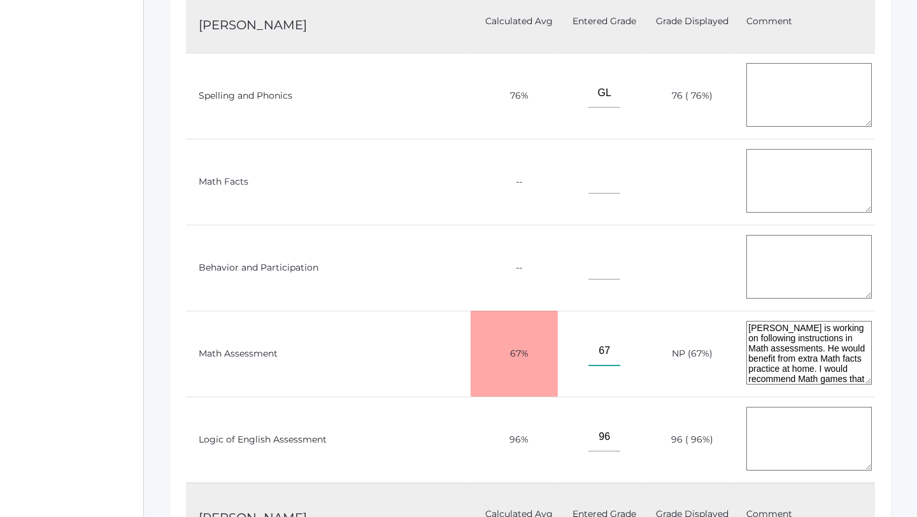
click at [588, 348] on input"] "67" at bounding box center [604, 351] width 32 height 29
type input"] "6"
type input"] "n"
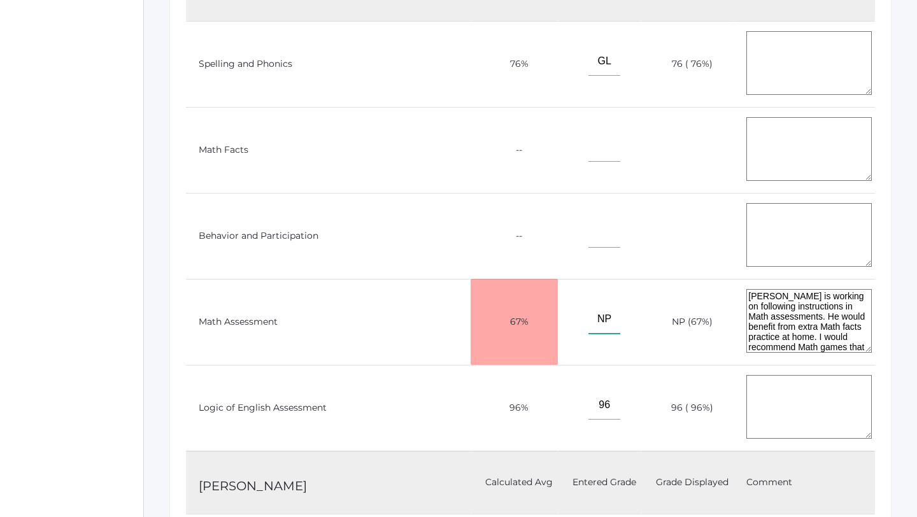
scroll to position [861, 0]
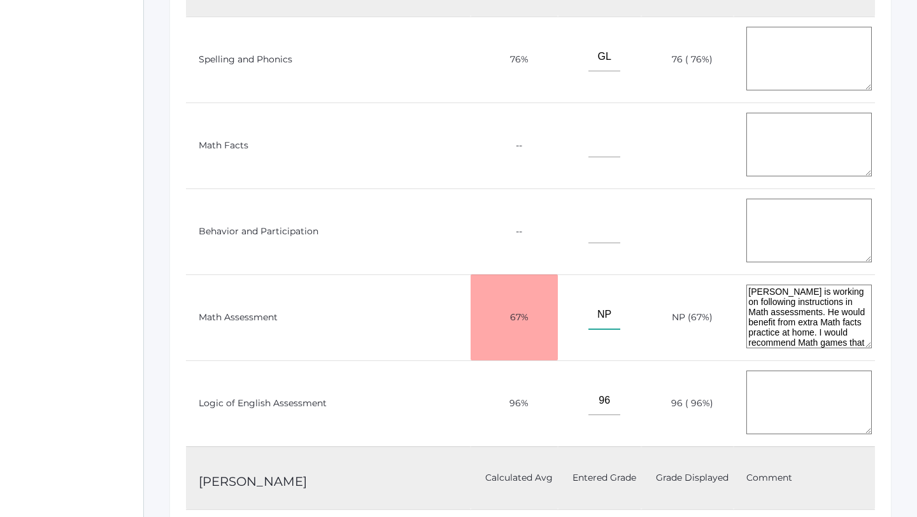
type input"] "NP"
click at [588, 396] on input"] "96" at bounding box center [604, 400] width 32 height 29
type input"] "9"
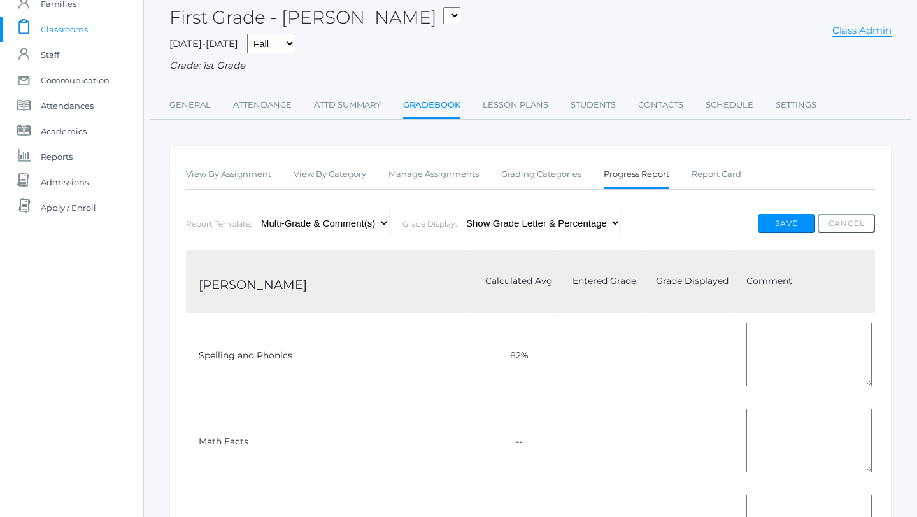
scroll to position [68, 0]
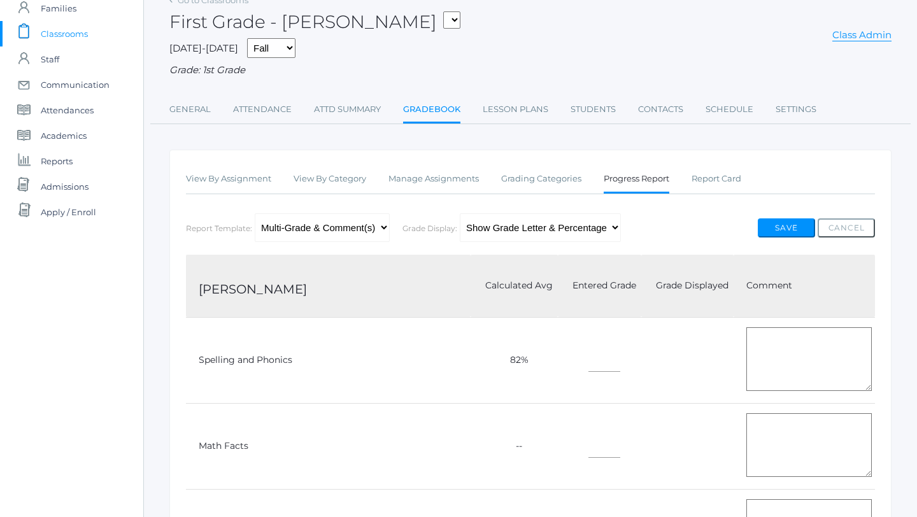
type input"] "M"
click at [782, 223] on button "Save" at bounding box center [786, 227] width 57 height 19
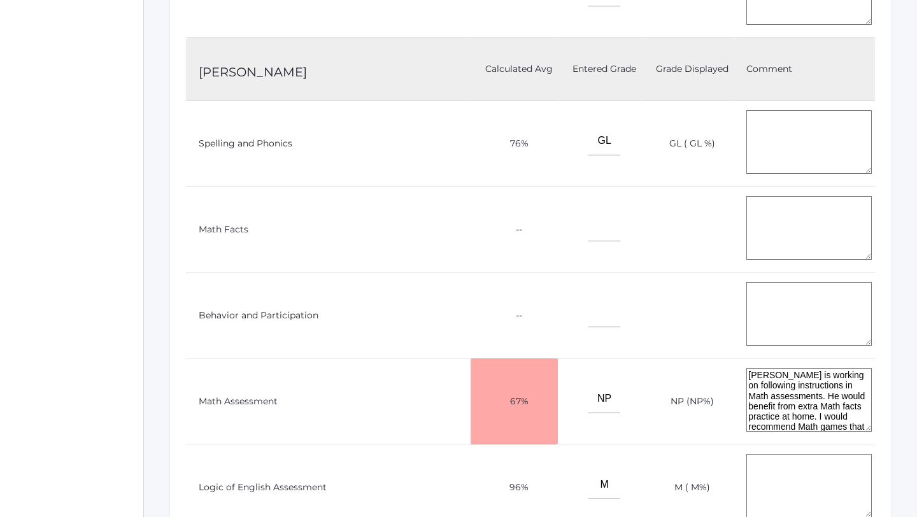
scroll to position [805, 0]
click at [269, 70] on link "[PERSON_NAME]" at bounding box center [253, 73] width 108 height 15
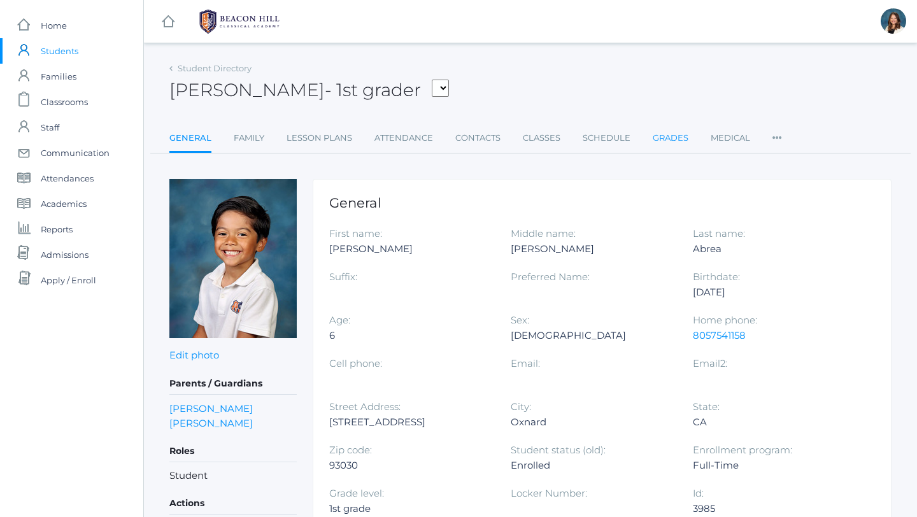
click at [670, 137] on link "Grades" at bounding box center [671, 137] width 36 height 25
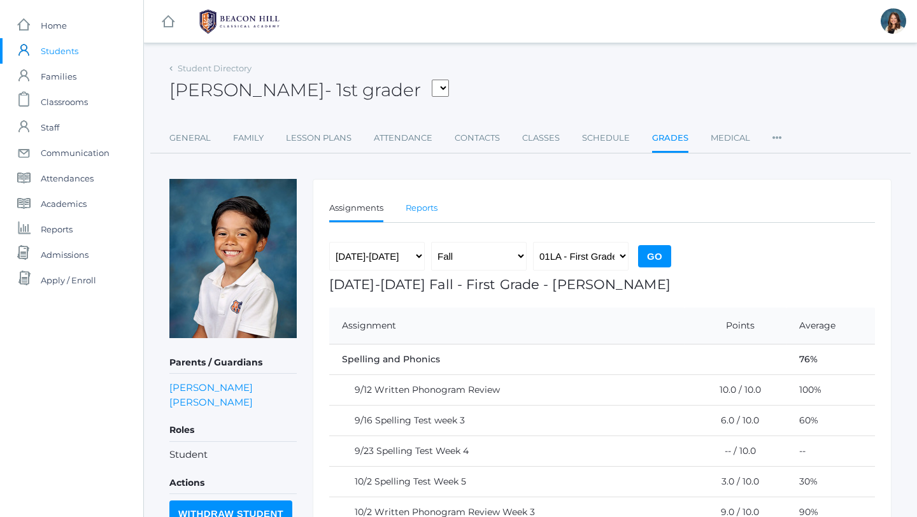
click at [426, 202] on link "Reports" at bounding box center [422, 207] width 32 height 25
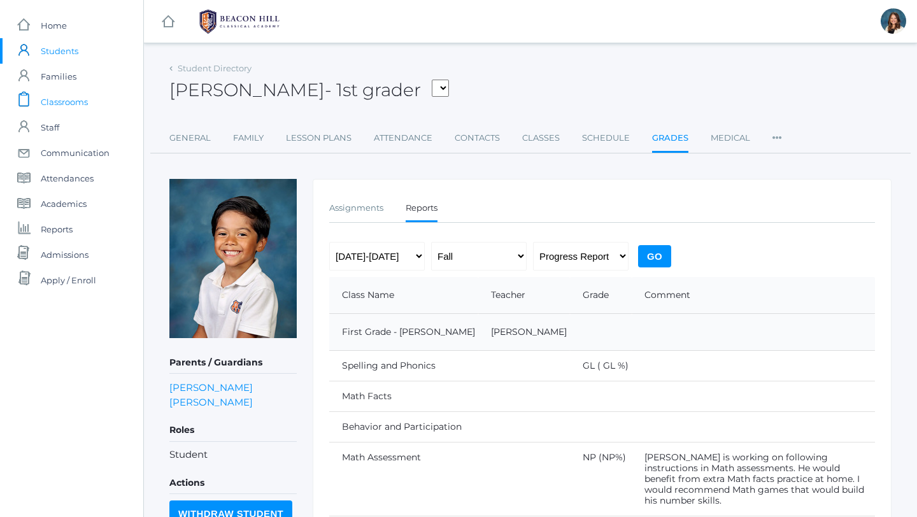
click at [91, 101] on link "icons/clipboard/plain Created with Sketch. Classrooms" at bounding box center [71, 101] width 143 height 25
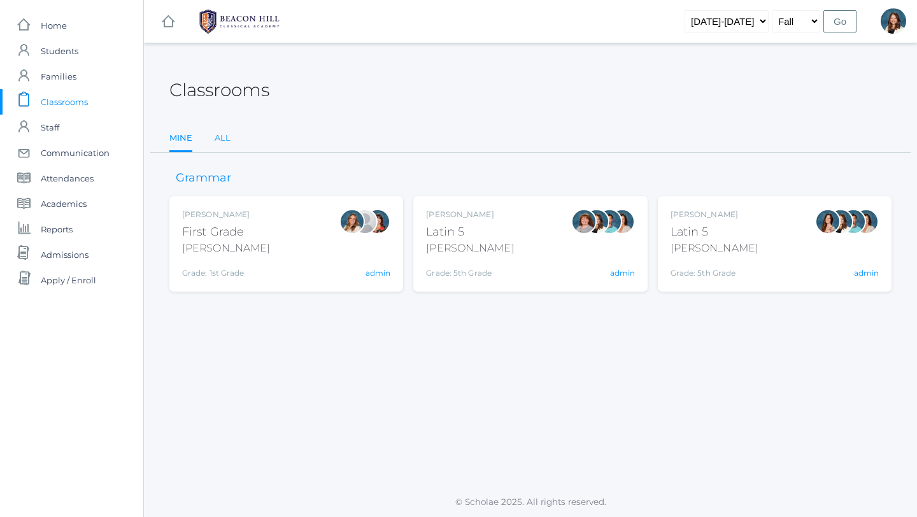
click at [220, 135] on link "All" at bounding box center [223, 137] width 16 height 25
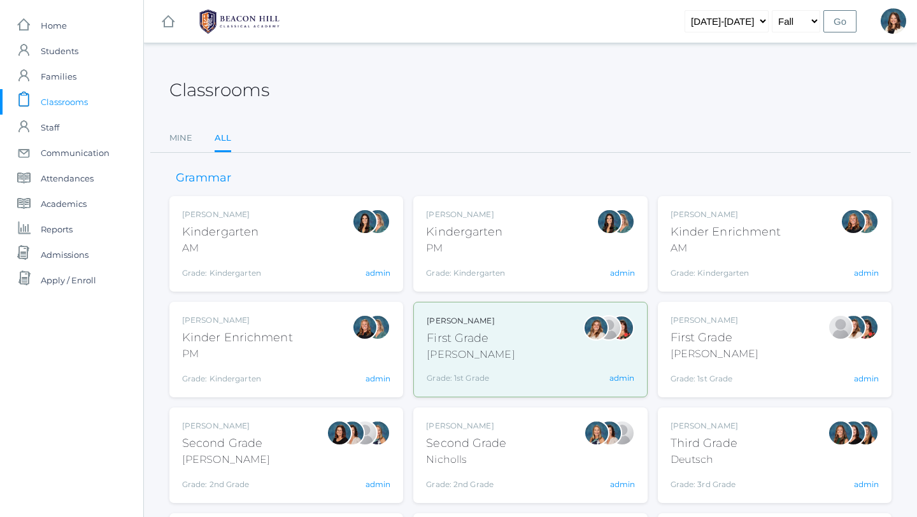
click at [704, 336] on div "First Grade" at bounding box center [714, 337] width 88 height 17
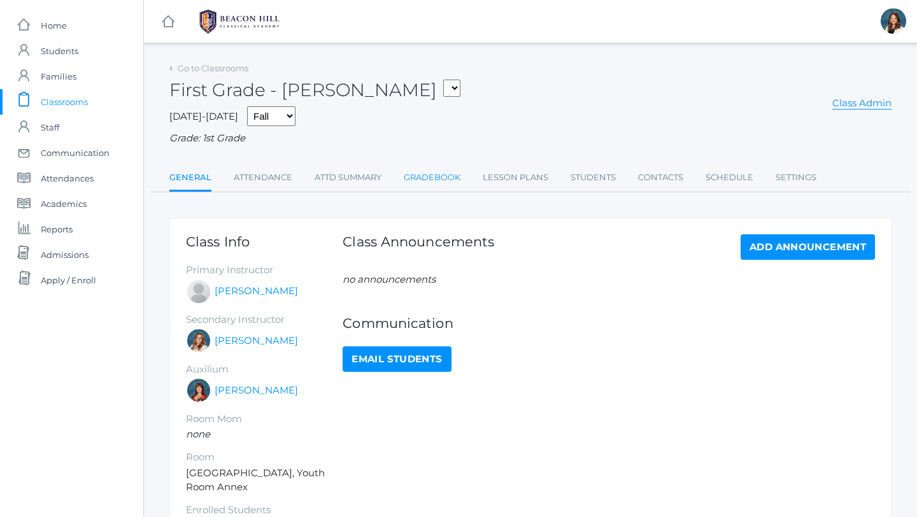
click at [440, 178] on link "Gradebook" at bounding box center [432, 177] width 57 height 25
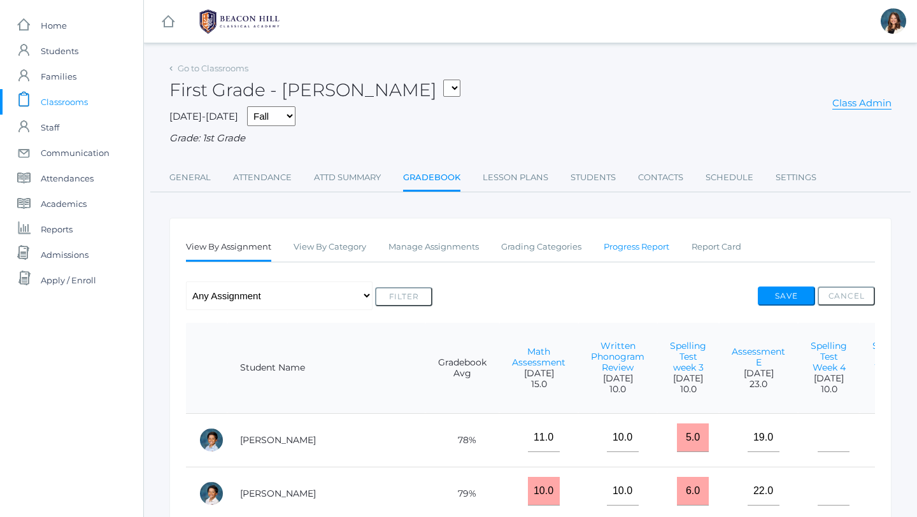
click at [644, 245] on link "Progress Report" at bounding box center [637, 246] width 66 height 25
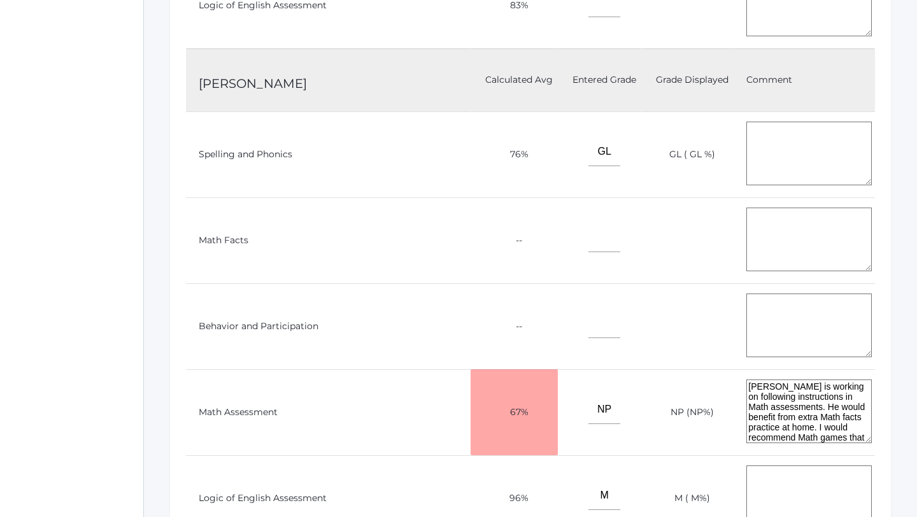
scroll to position [767, 0]
click at [588, 147] on input"] "GL" at bounding box center [604, 151] width 32 height 29
type input"] "G"
type input"] "76"
click at [588, 403] on input"] "NP" at bounding box center [604, 409] width 32 height 29
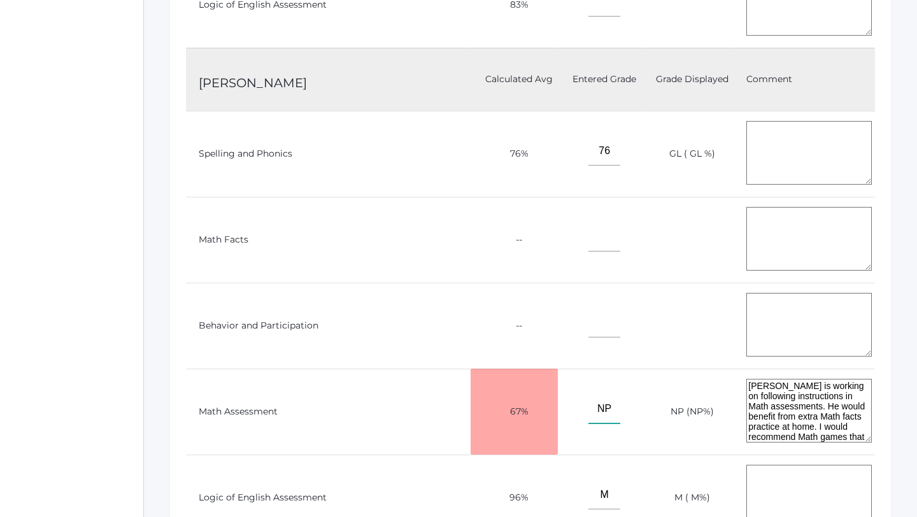
type input"] "N"
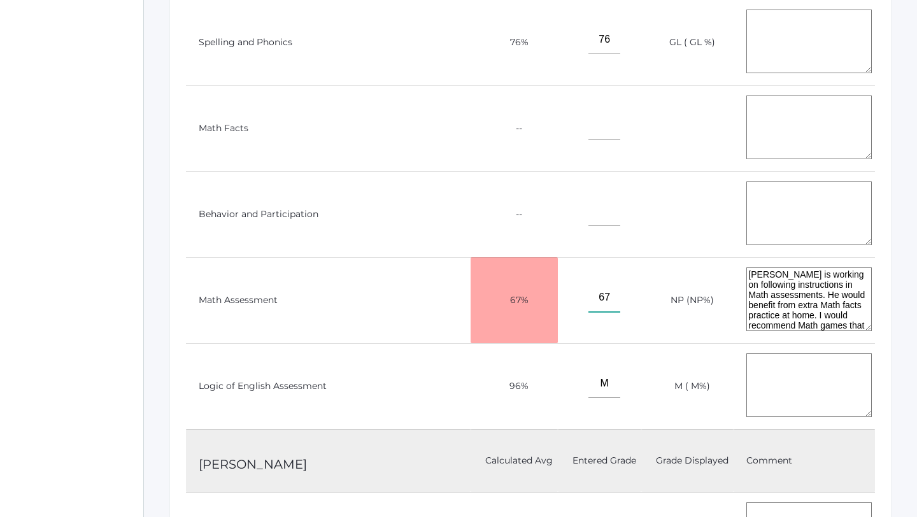
scroll to position [880, 0]
type input"] "67"
click at [588, 377] on input"] "M" at bounding box center [604, 382] width 32 height 29
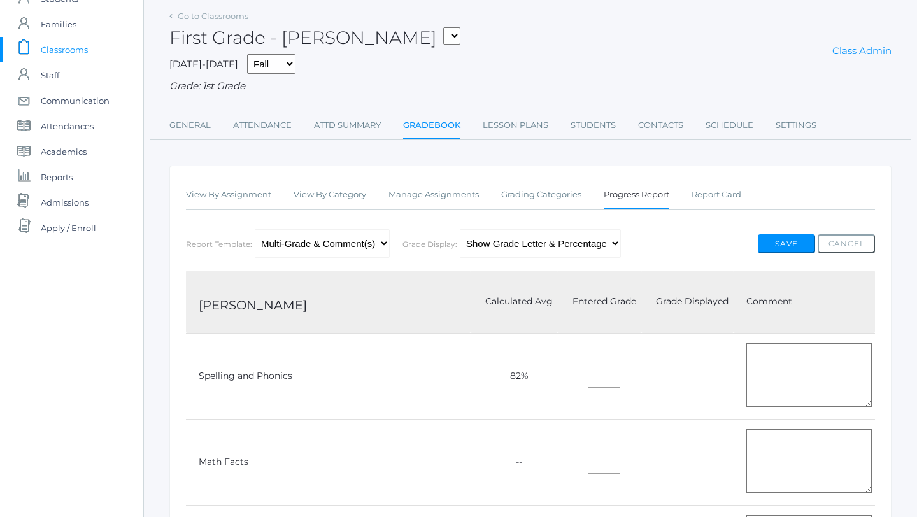
scroll to position [31, 0]
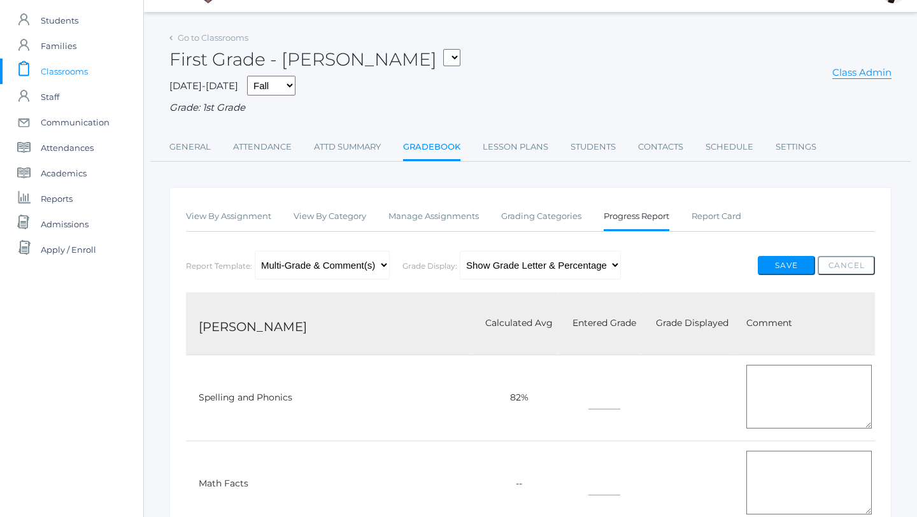
type input"] "96"
click at [785, 259] on button "Save" at bounding box center [786, 265] width 57 height 19
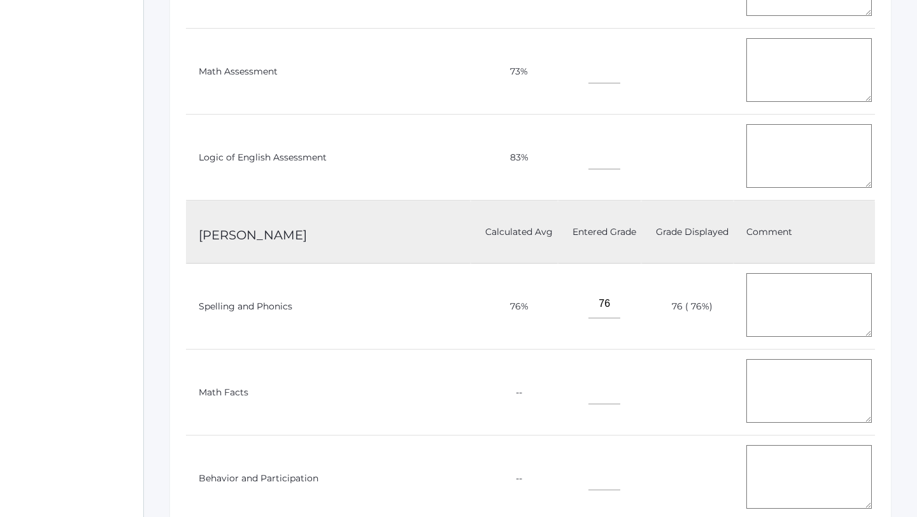
scroll to position [648, 0]
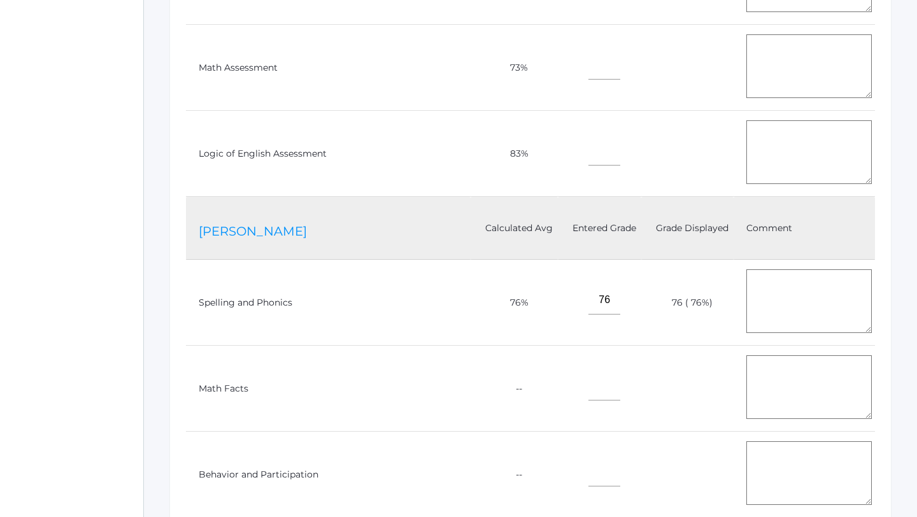
click at [274, 225] on link "[PERSON_NAME]" at bounding box center [253, 230] width 108 height 15
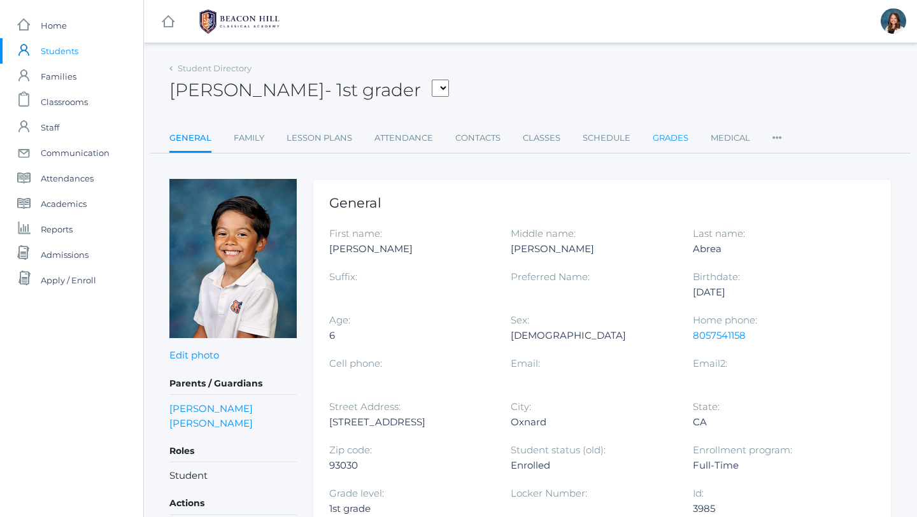
click at [663, 136] on link "Grades" at bounding box center [671, 137] width 36 height 25
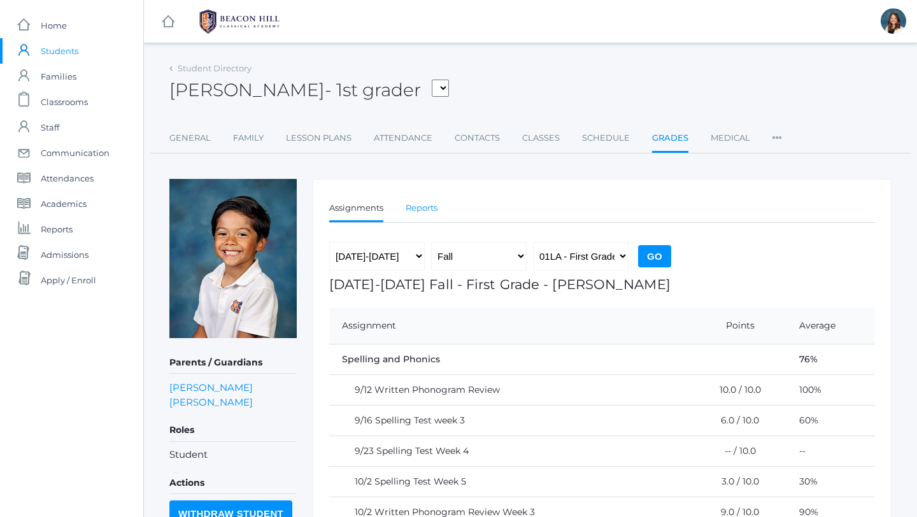
click at [430, 204] on link "Reports" at bounding box center [422, 207] width 32 height 25
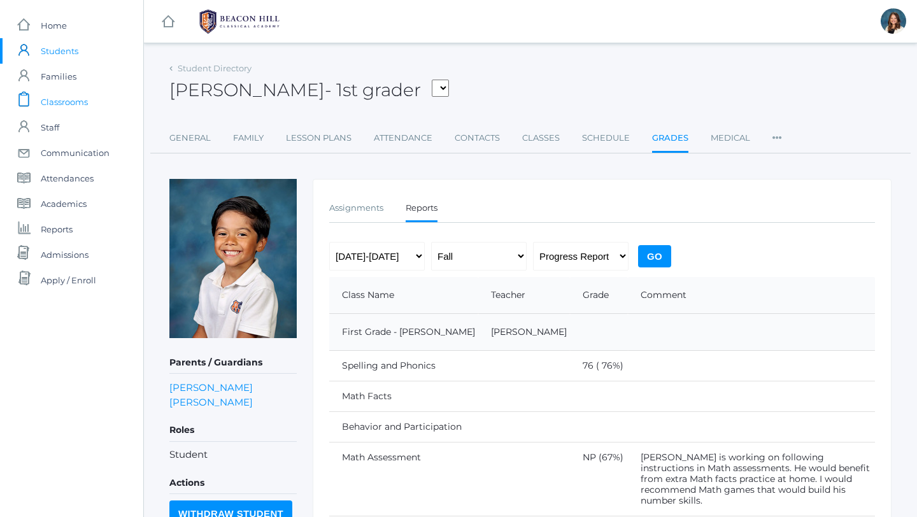
click at [75, 103] on span "Classrooms" at bounding box center [64, 101] width 47 height 25
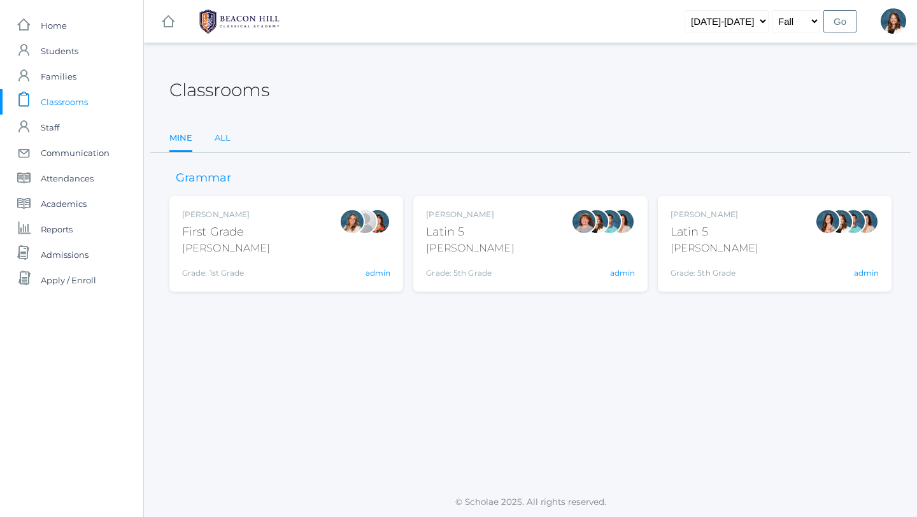
click at [220, 138] on link "All" at bounding box center [223, 137] width 16 height 25
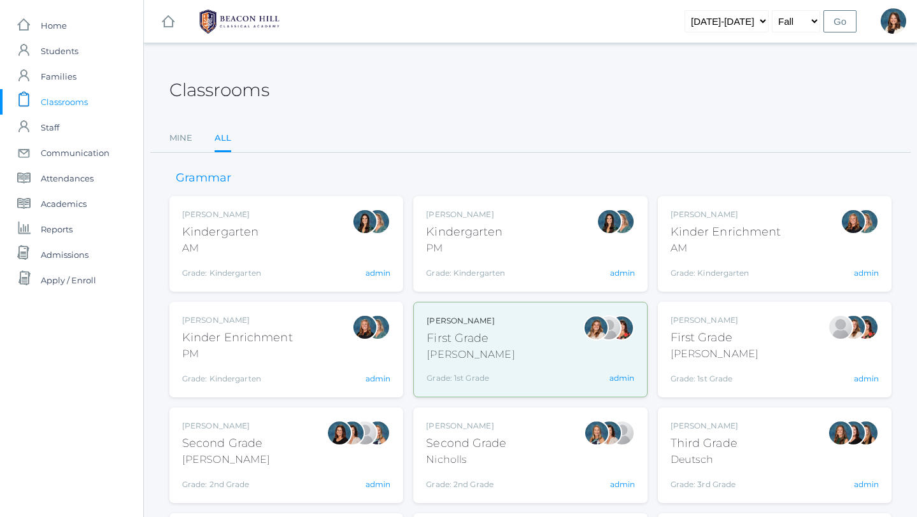
click at [697, 350] on div "Watson" at bounding box center [714, 353] width 88 height 15
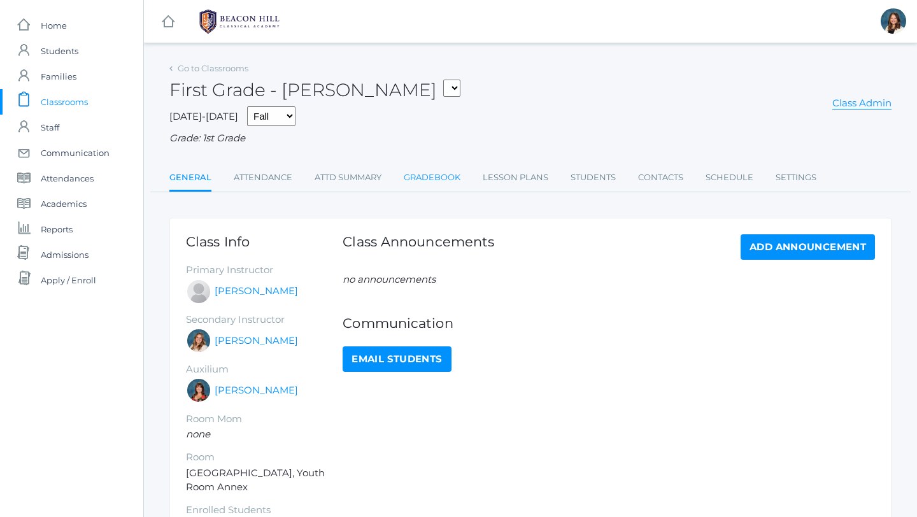
click at [437, 179] on link "Gradebook" at bounding box center [432, 177] width 57 height 25
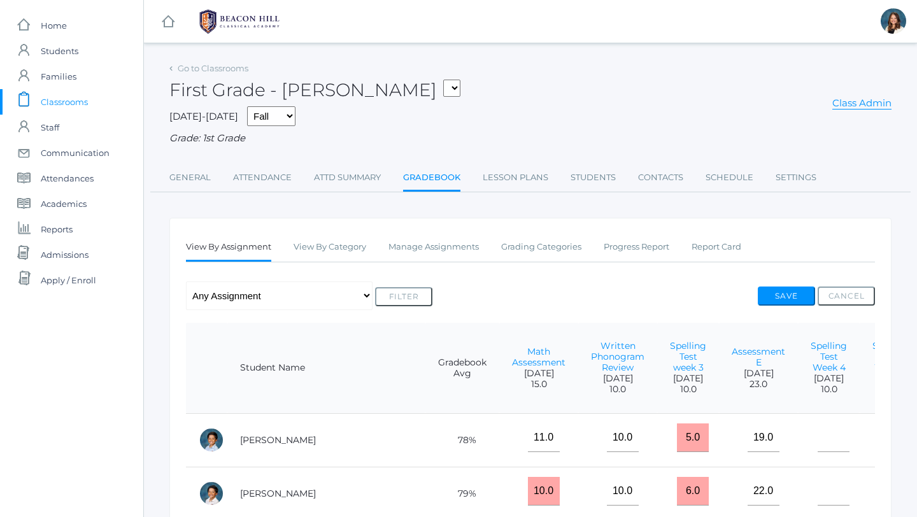
scroll to position [3, 0]
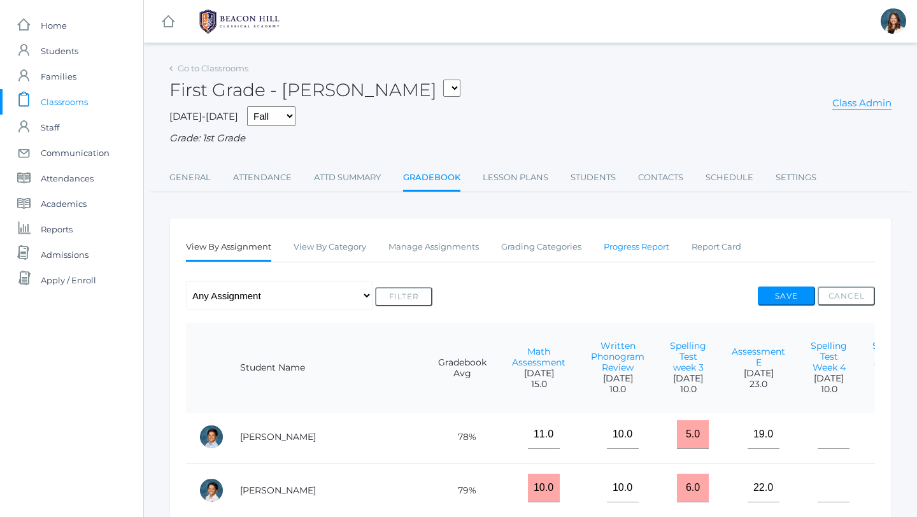
click at [642, 245] on link "Progress Report" at bounding box center [637, 246] width 66 height 25
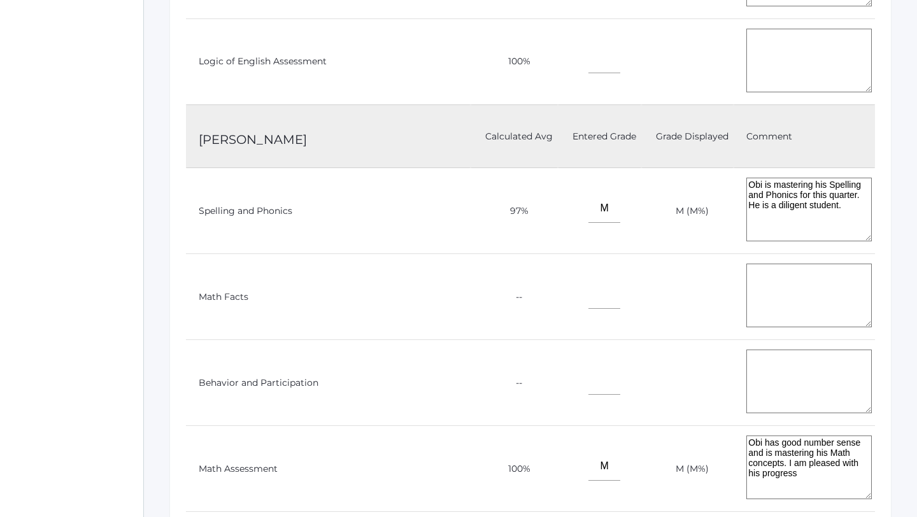
scroll to position [1698, 0]
click at [588, 199] on input"] "M" at bounding box center [604, 207] width 32 height 29
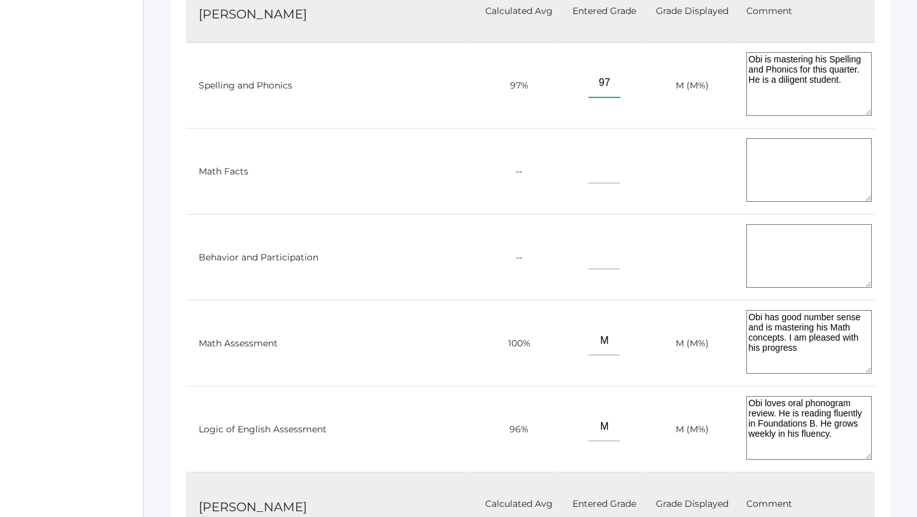
scroll to position [1823, 0]
type input"] "97"
click at [588, 334] on input"] "M" at bounding box center [604, 339] width 32 height 29
type input"] "100"
click at [588, 421] on input"] "M" at bounding box center [604, 425] width 32 height 29
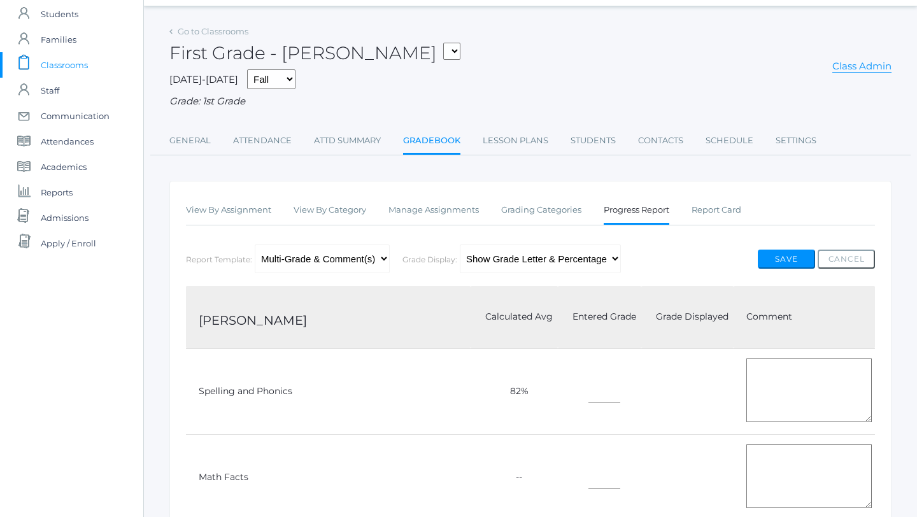
scroll to position [0, 0]
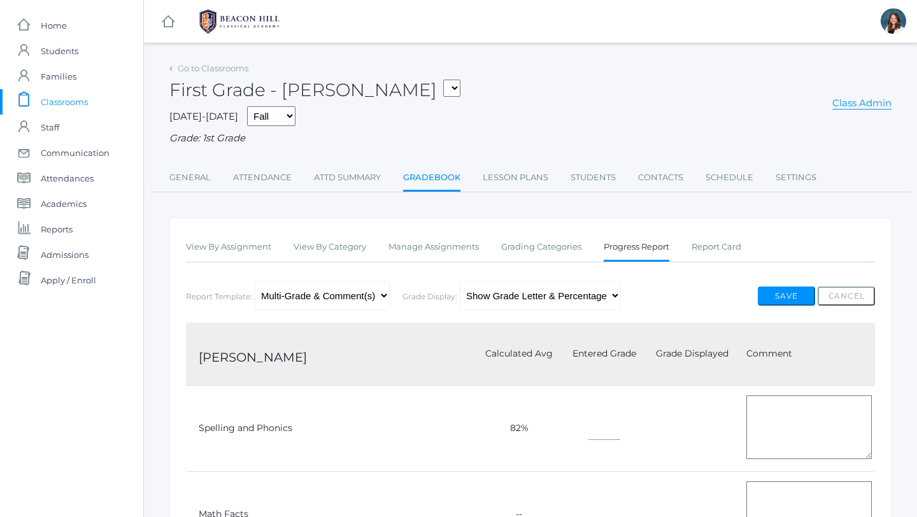
type input"] "96"
click at [795, 295] on button "Save" at bounding box center [786, 296] width 57 height 19
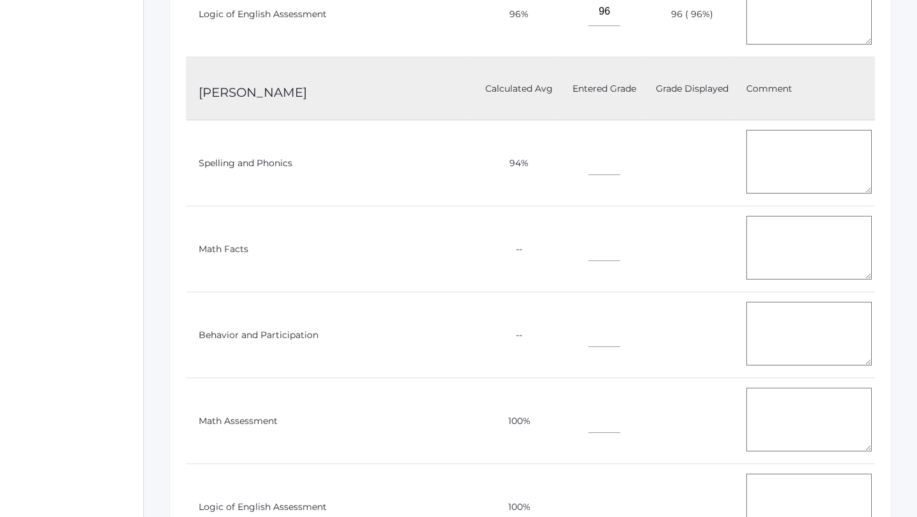
scroll to position [1284, 0]
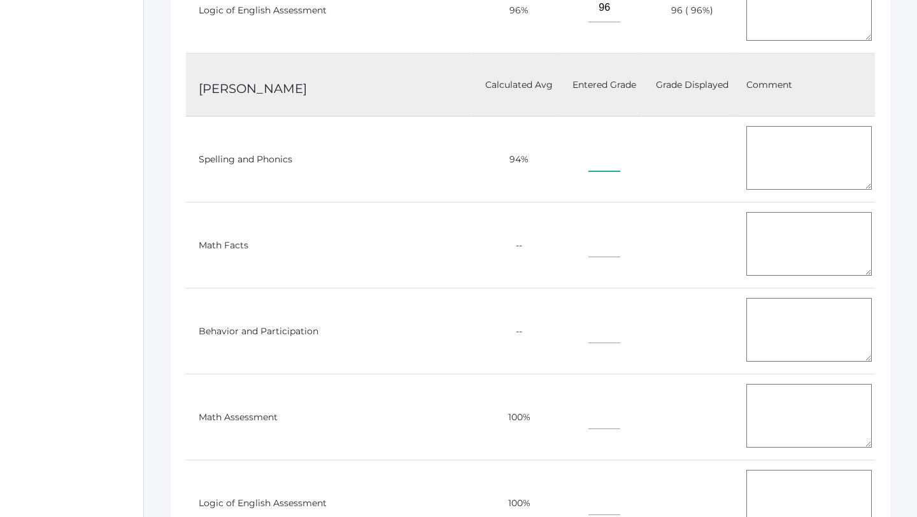
click at [588, 150] on input"] "text" at bounding box center [604, 157] width 32 height 29
type input"] "9"
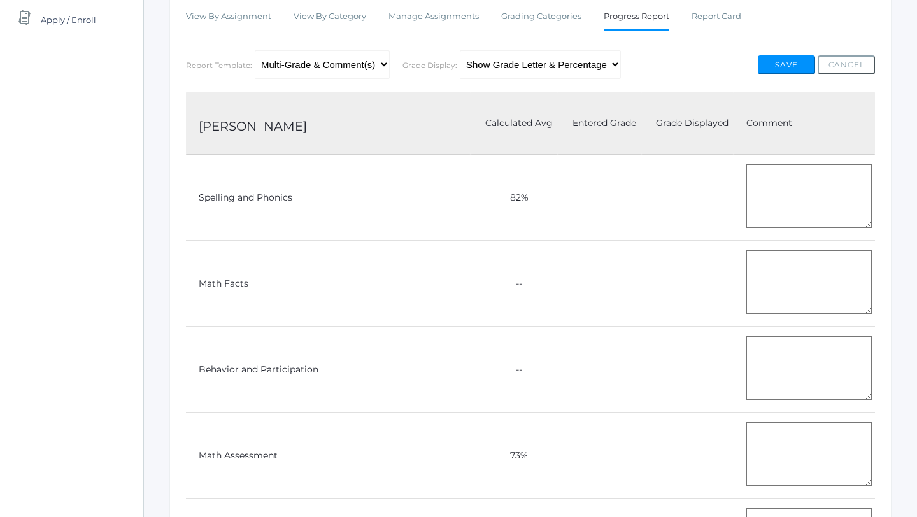
scroll to position [264, 0]
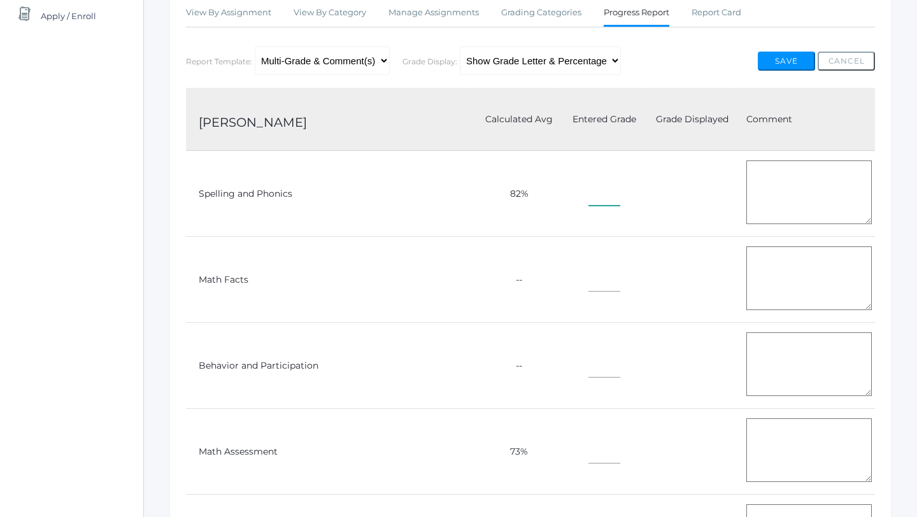
click at [588, 190] on input"] "text" at bounding box center [604, 191] width 32 height 29
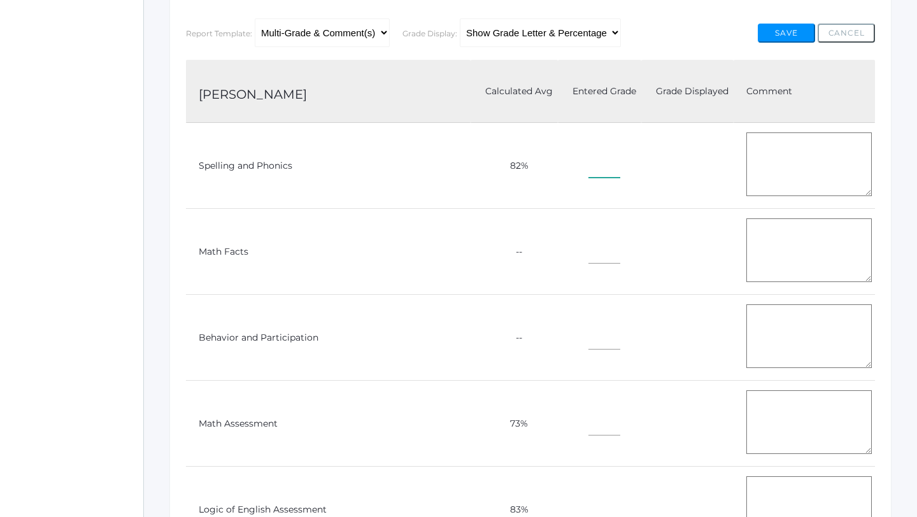
scroll to position [292, 0]
click at [789, 34] on button "Save" at bounding box center [786, 33] width 57 height 19
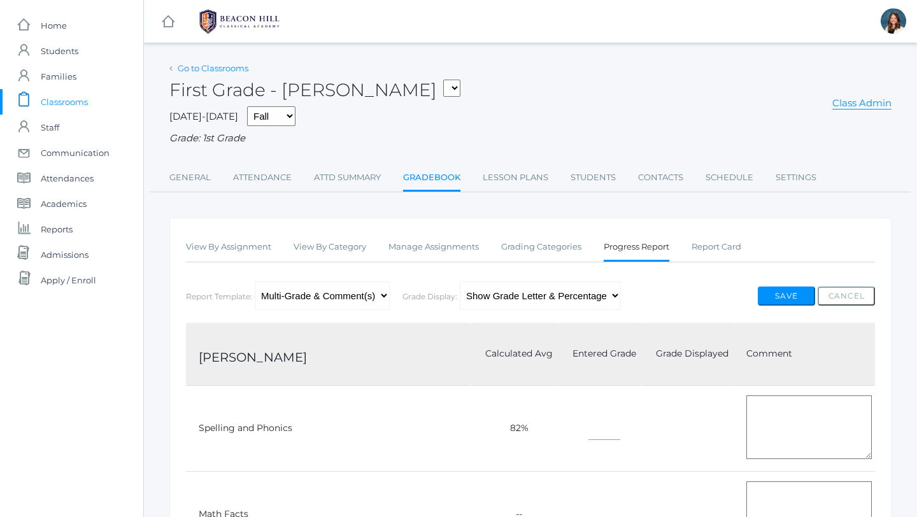
click at [238, 67] on link "Go to Classrooms" at bounding box center [213, 68] width 71 height 10
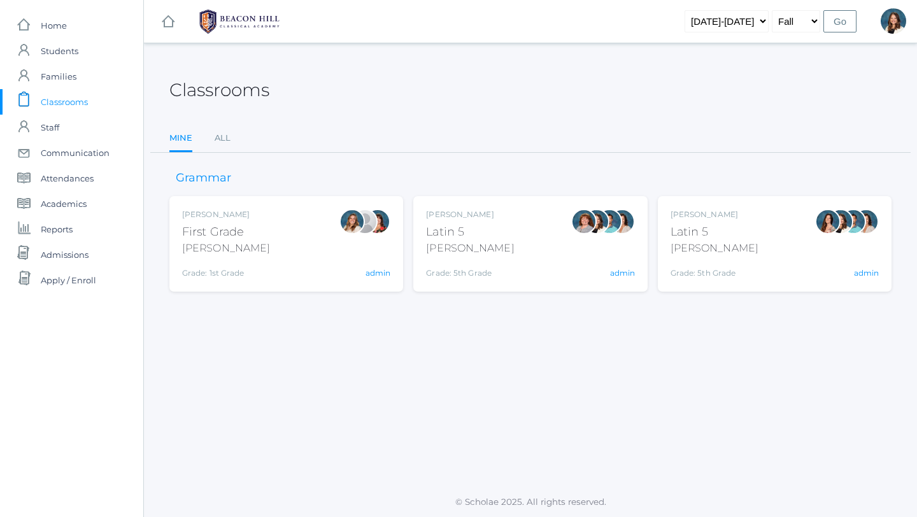
click at [302, 252] on div "[PERSON_NAME] First Grade [PERSON_NAME] Grade: 1st Grade 01LA admin" at bounding box center [286, 244] width 208 height 70
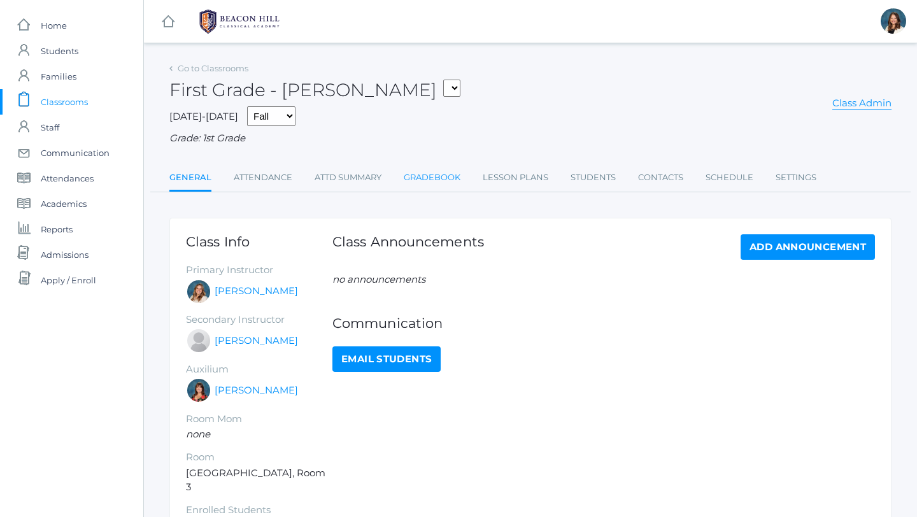
click at [434, 176] on link "Gradebook" at bounding box center [432, 177] width 57 height 25
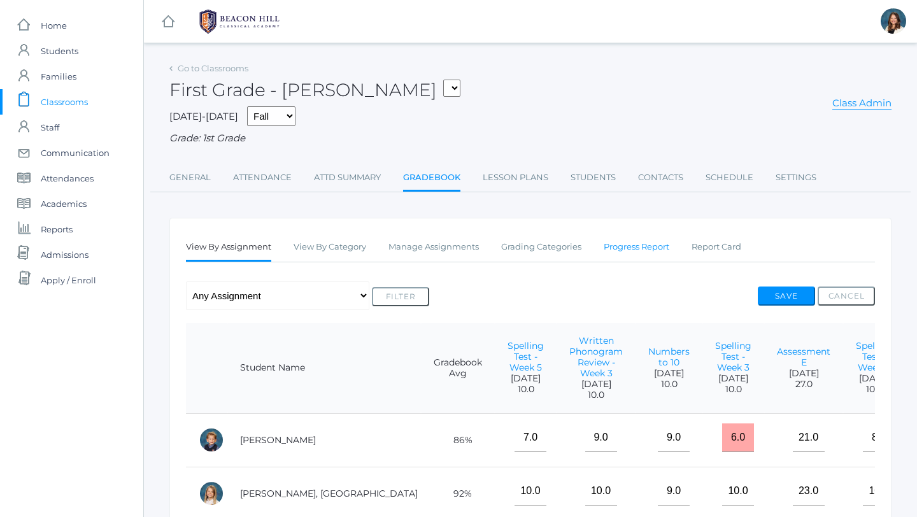
click at [640, 243] on link "Progress Report" at bounding box center [637, 246] width 66 height 25
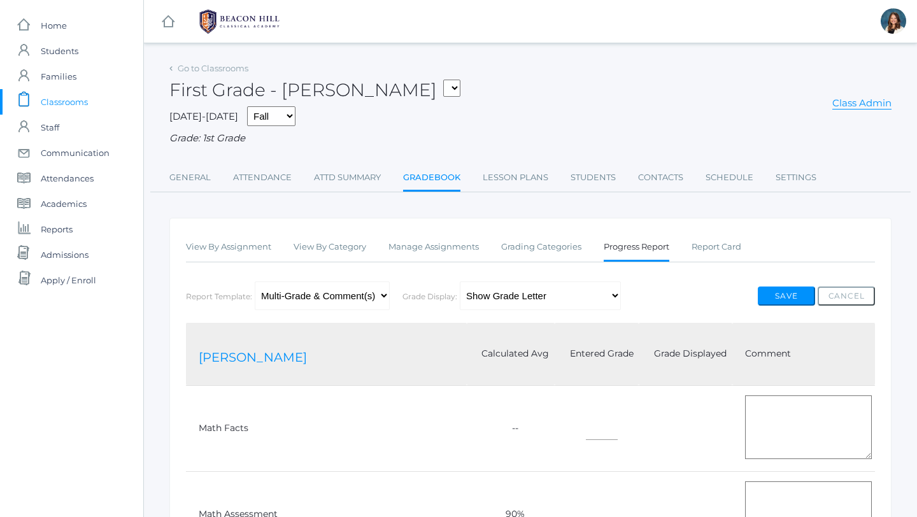
click at [248, 350] on link "[PERSON_NAME]" at bounding box center [253, 357] width 108 height 15
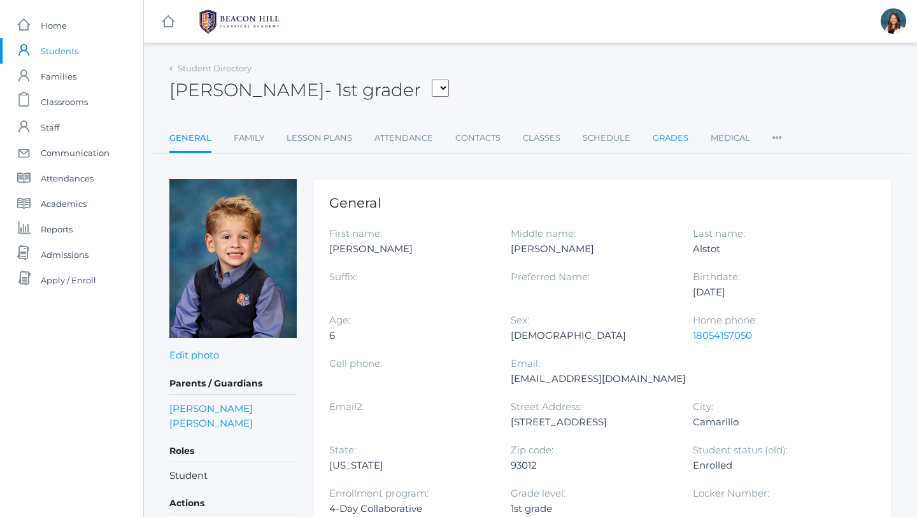
click at [670, 137] on link "Grades" at bounding box center [671, 137] width 36 height 25
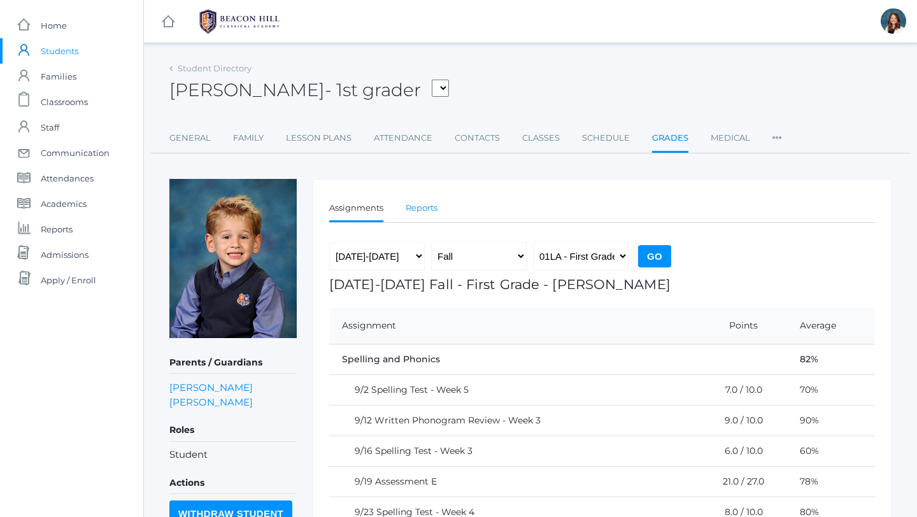
click at [432, 203] on link "Reports" at bounding box center [422, 207] width 32 height 25
